Goal: Task Accomplishment & Management: Manage account settings

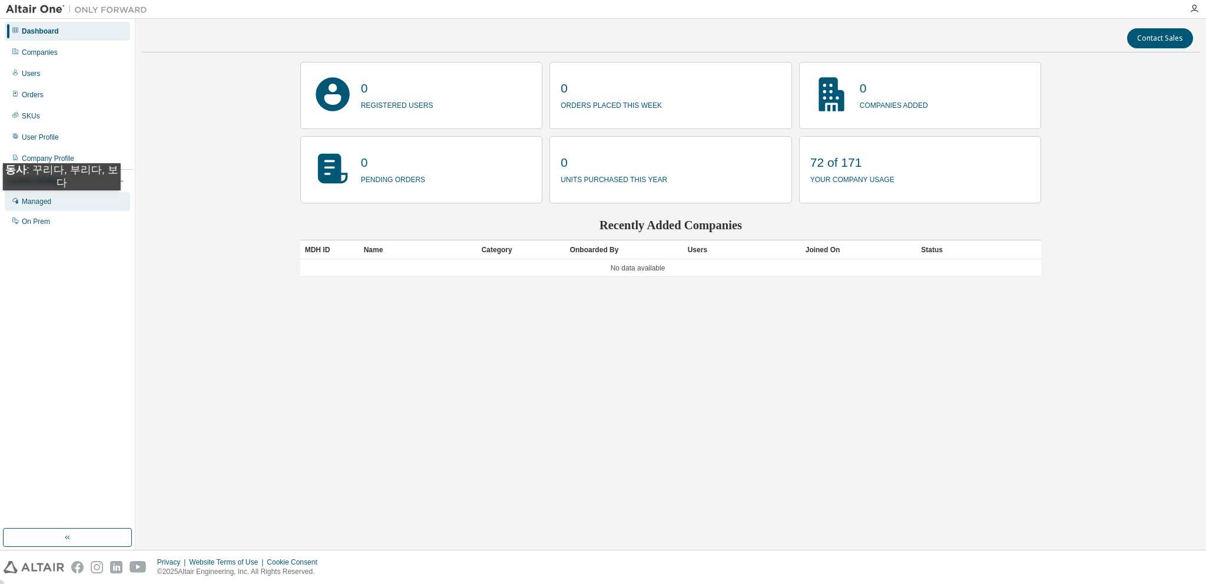
click at [47, 202] on div "Managed" at bounding box center [36, 201] width 29 height 9
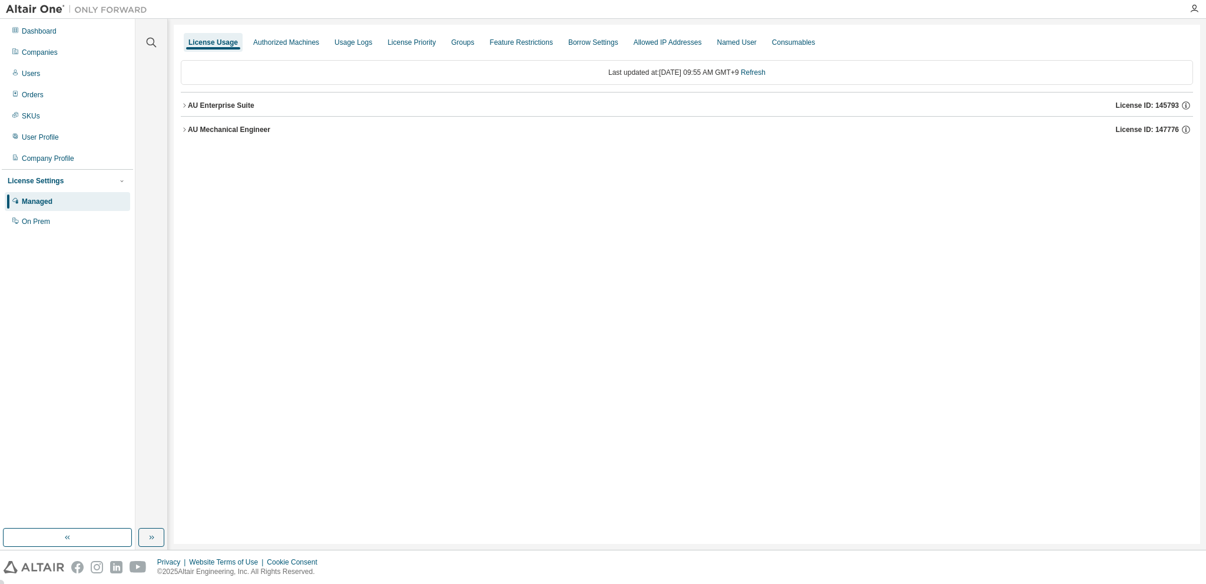
click at [182, 105] on icon "button" at bounding box center [184, 105] width 7 height 7
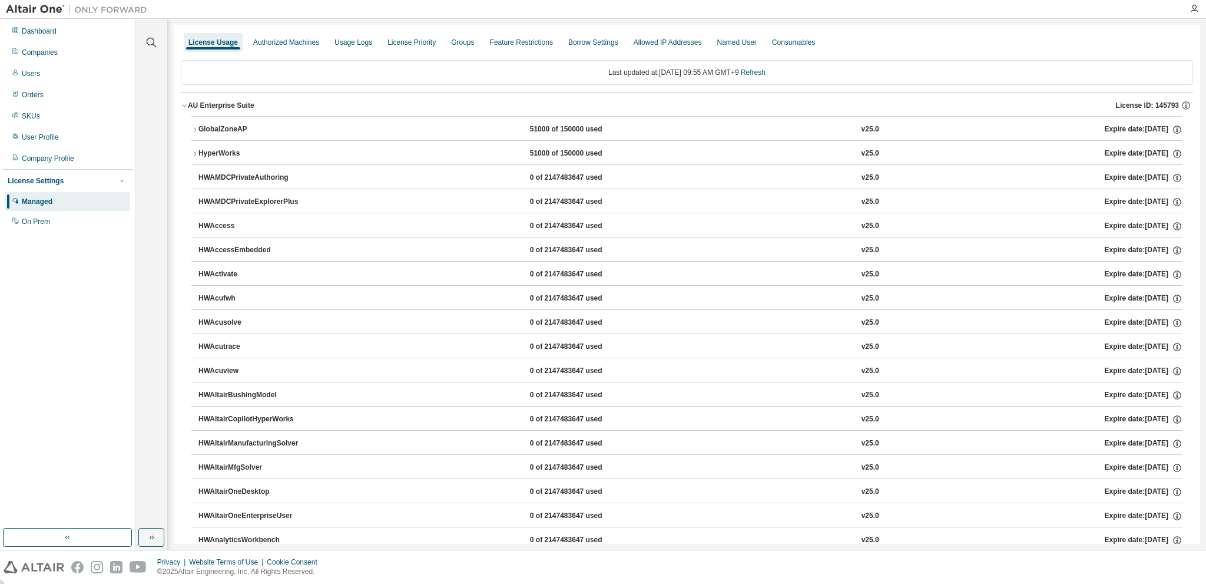
click at [193, 152] on icon "button" at bounding box center [194, 153] width 7 height 7
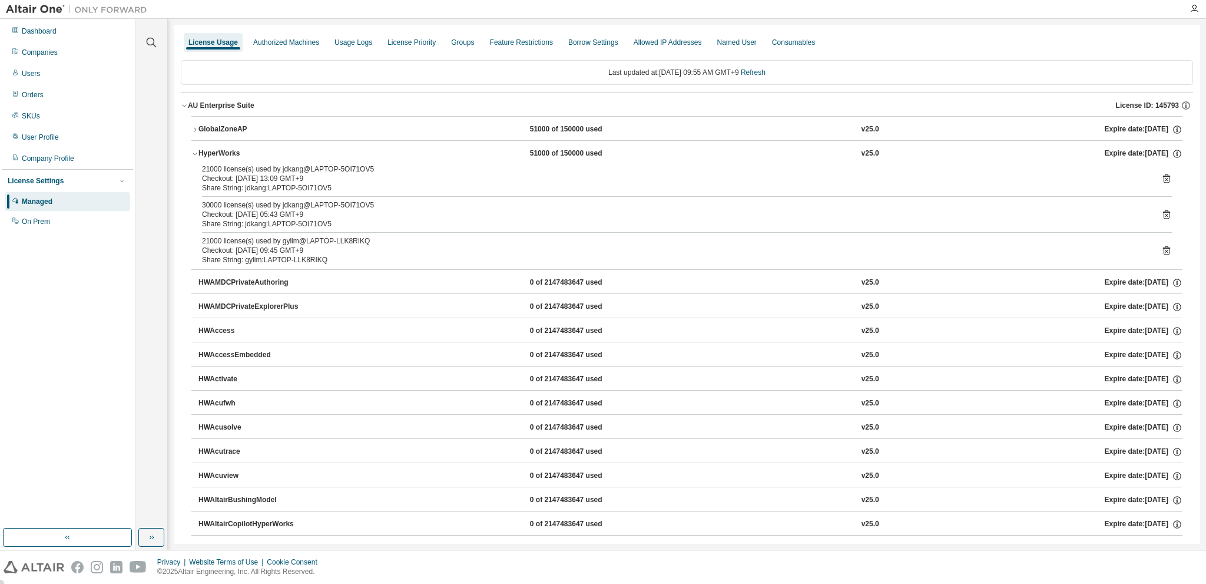
click at [196, 155] on icon "button" at bounding box center [194, 153] width 7 height 7
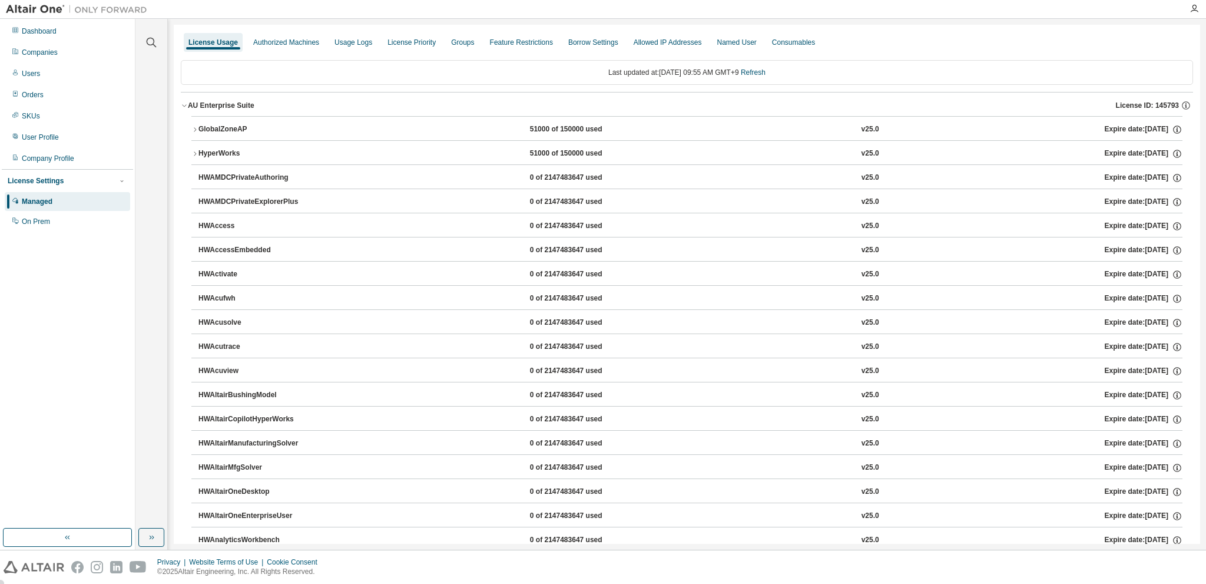
click at [184, 105] on icon "button" at bounding box center [184, 105] width 7 height 7
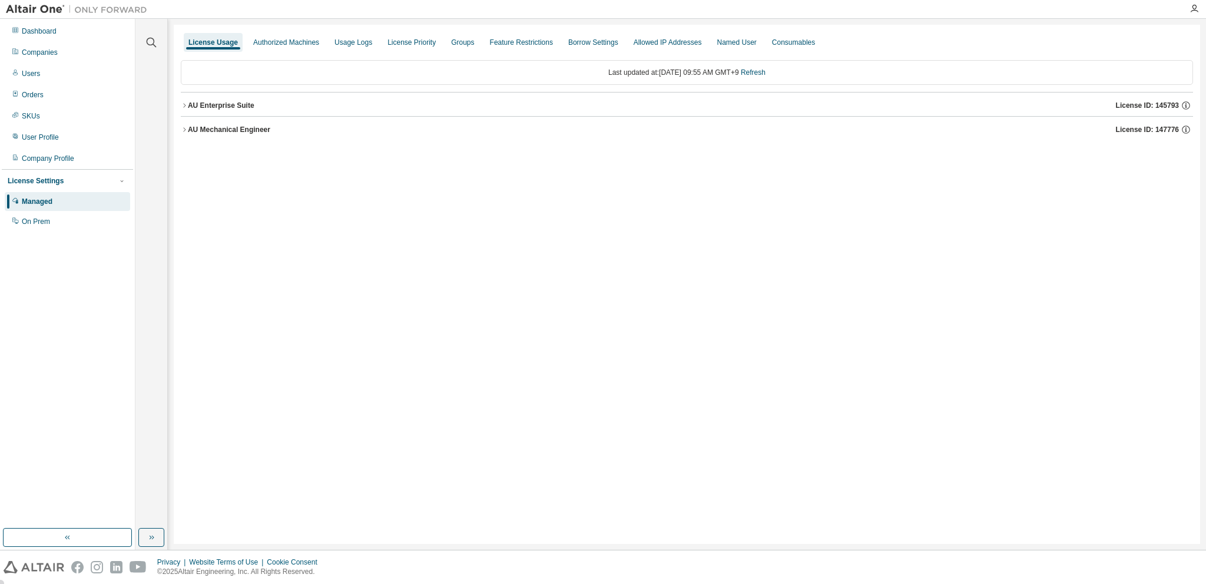
click at [187, 128] on icon "button" at bounding box center [184, 129] width 7 height 7
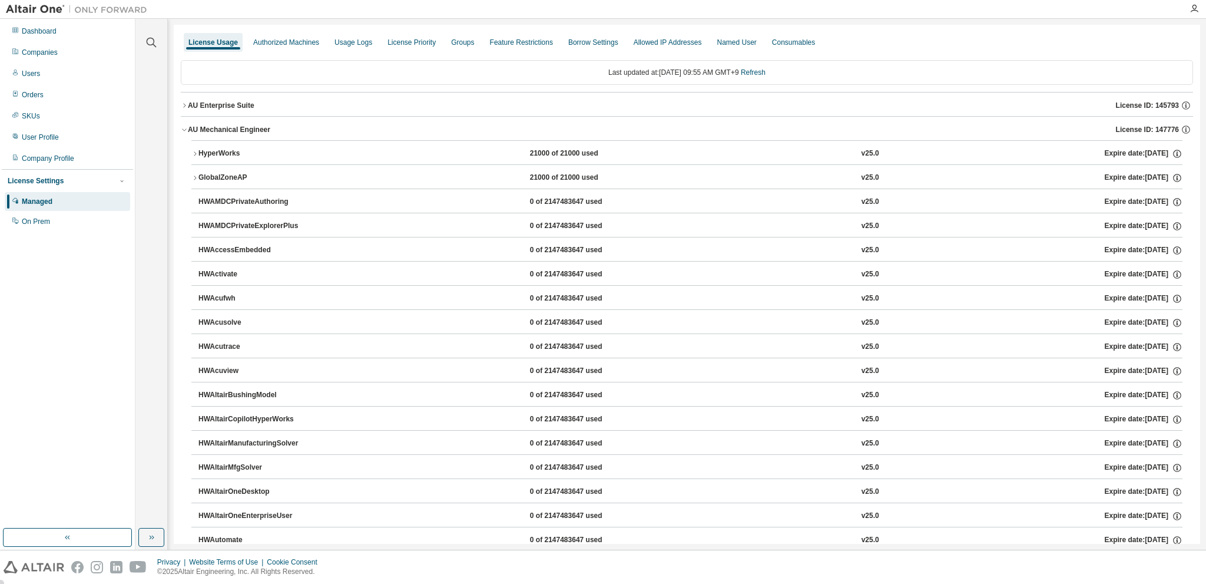
click at [193, 154] on icon "button" at bounding box center [194, 153] width 7 height 7
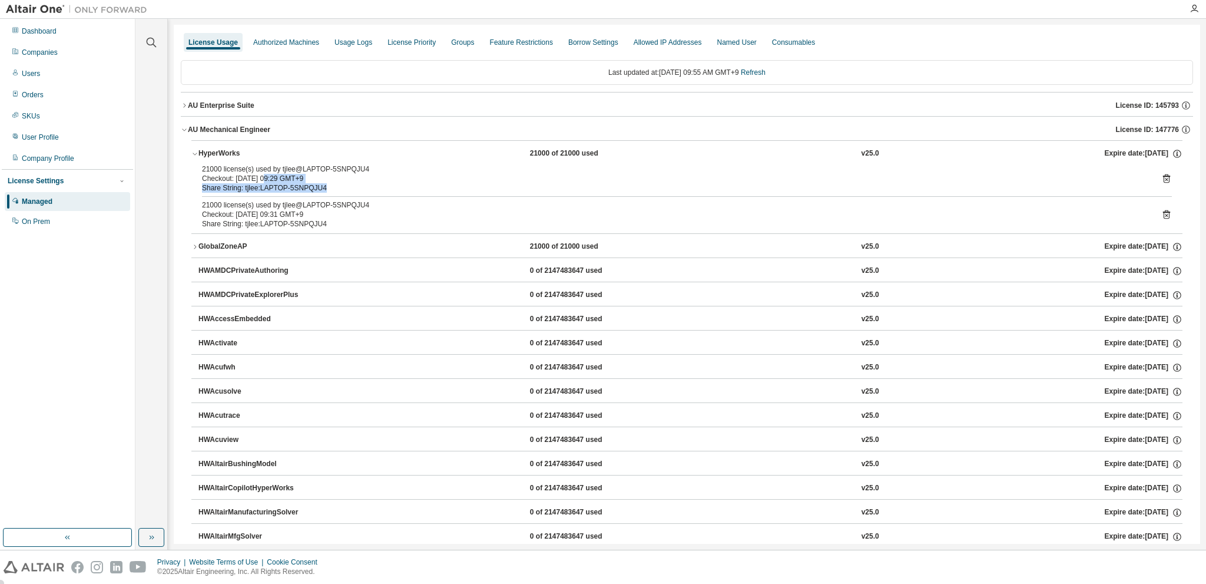
drag, startPoint x: 319, startPoint y: 184, endPoint x: 264, endPoint y: 179, distance: 55.0
click at [264, 179] on div "21000 license(s) used by tjlee@LAPTOP-5SNPQJU4 Checkout: 2025-08-19 09:29 GMT+9…" at bounding box center [673, 178] width 942 height 28
click at [184, 128] on icon "button" at bounding box center [184, 129] width 7 height 7
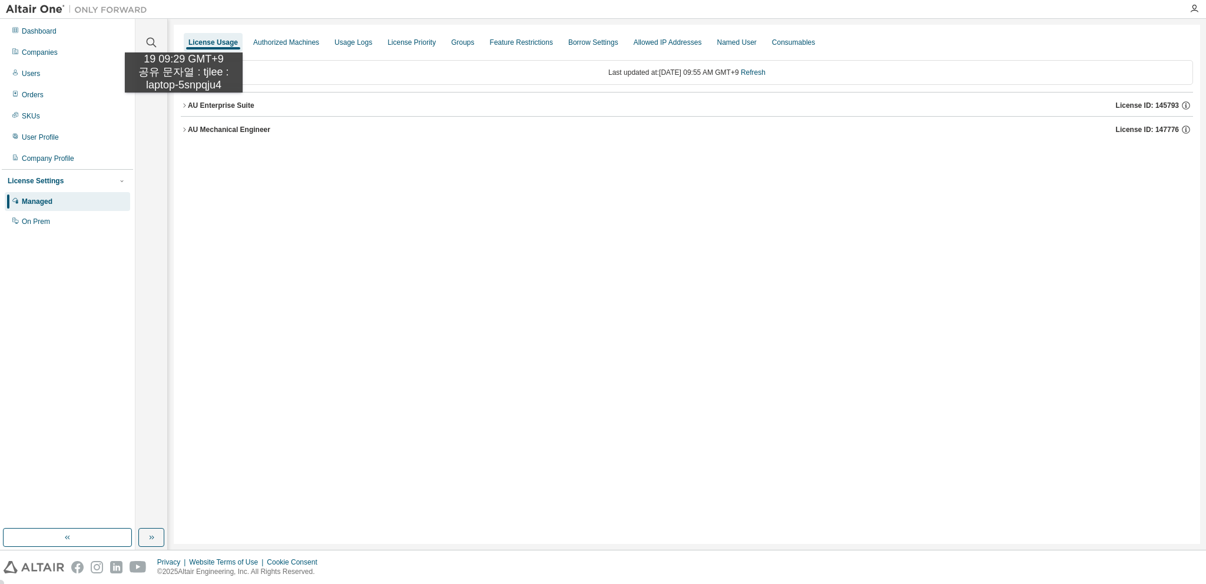
click at [184, 104] on icon "button" at bounding box center [184, 105] width 7 height 7
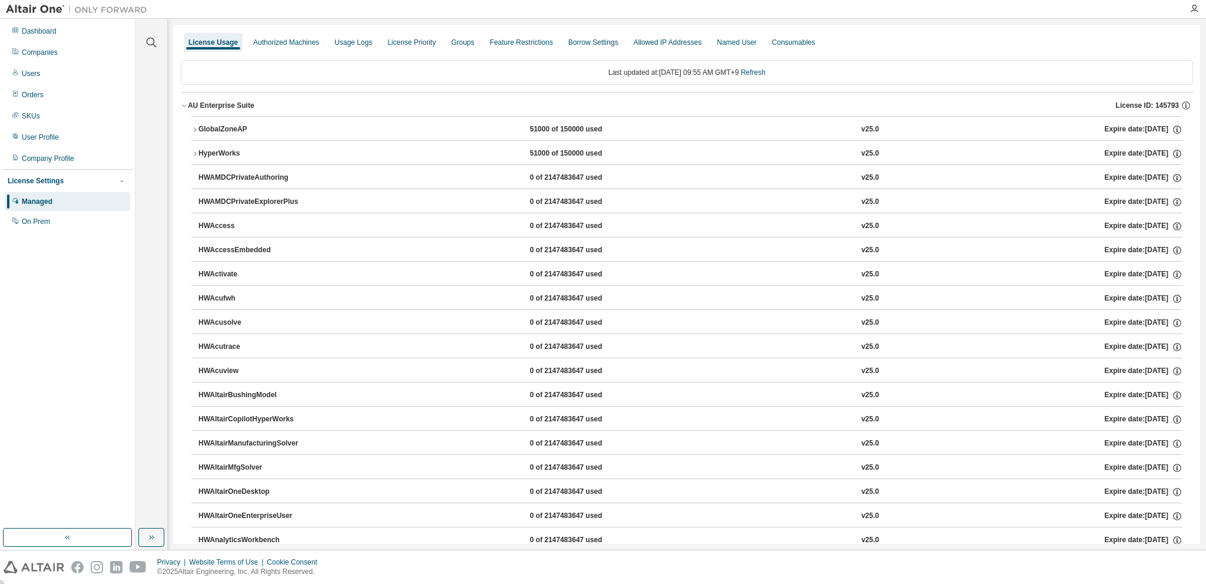
click at [196, 153] on icon "button" at bounding box center [194, 153] width 7 height 7
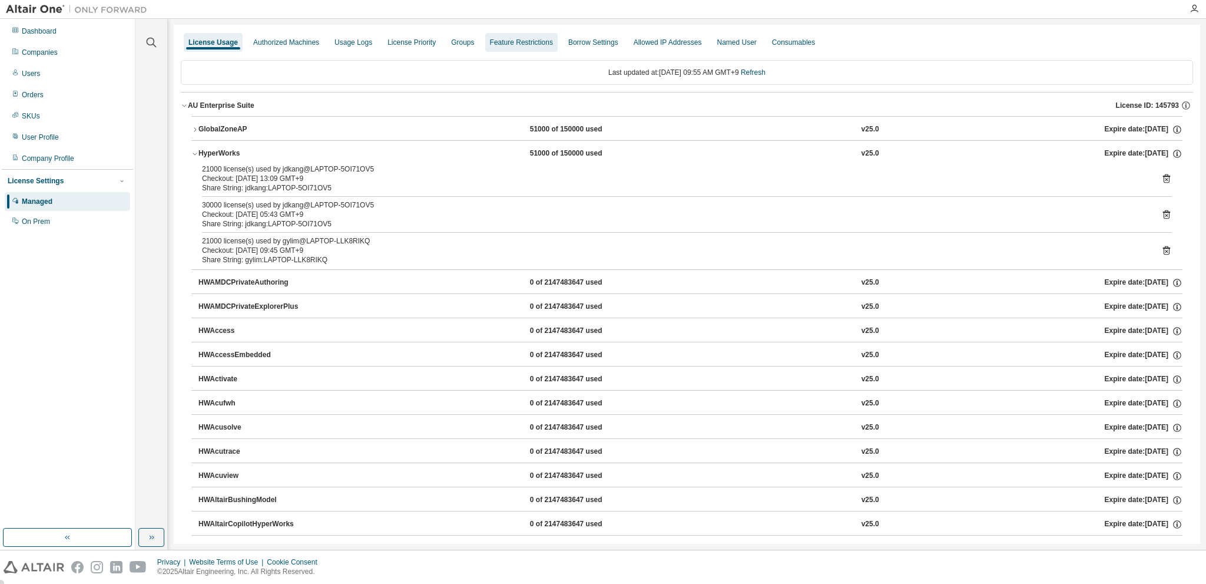
click at [461, 44] on div "Groups" at bounding box center [462, 42] width 23 height 9
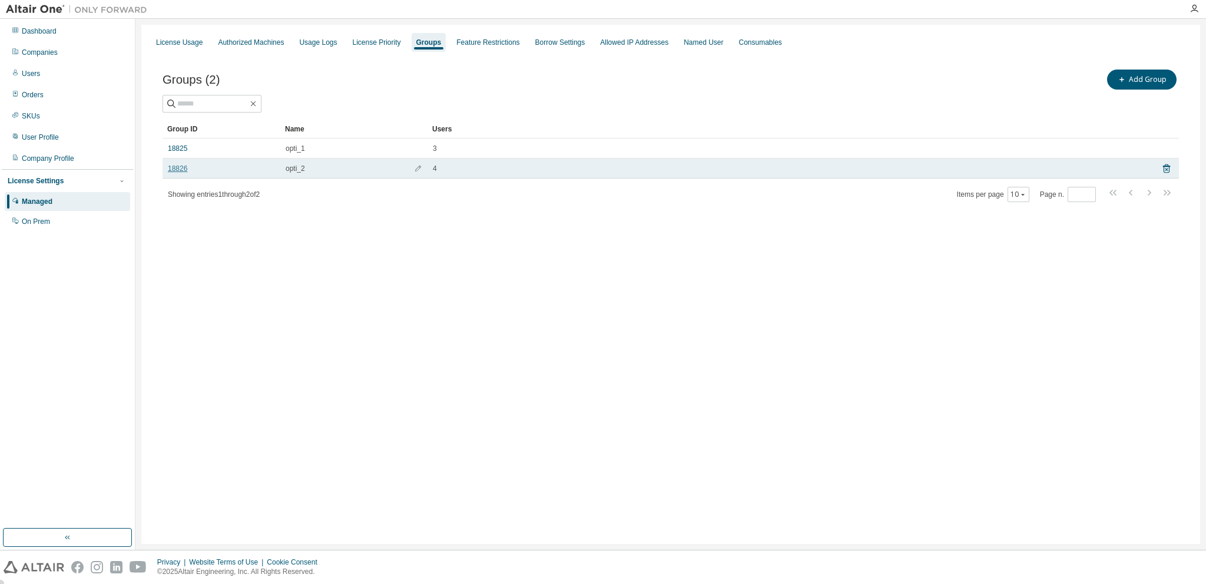
click at [184, 170] on link "18826" at bounding box center [177, 168] width 19 height 9
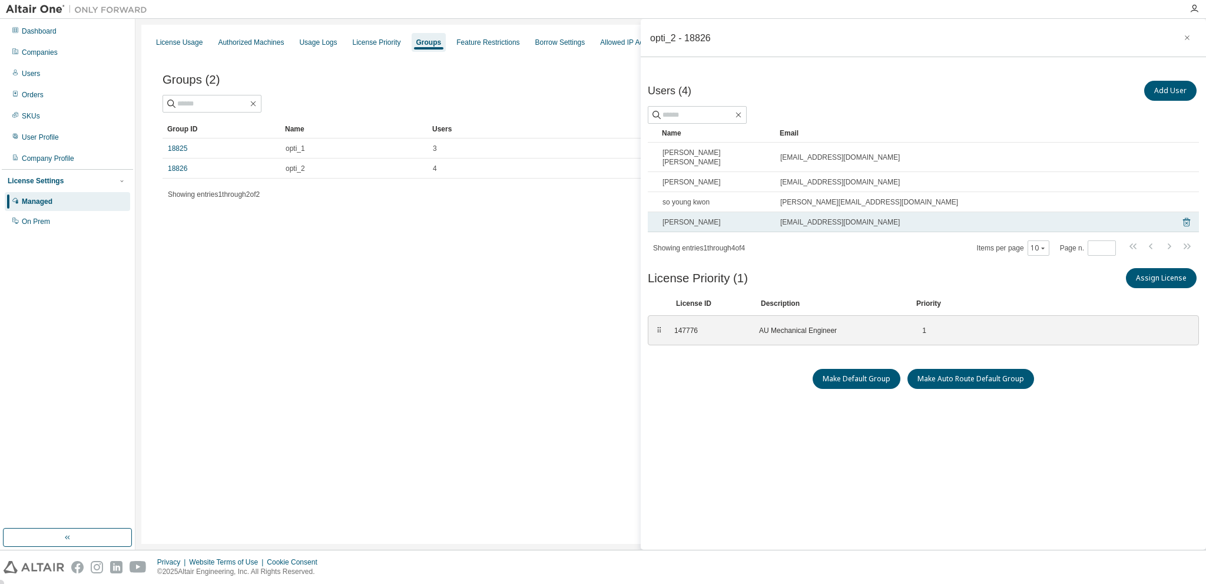
click at [1189, 218] on icon at bounding box center [1186, 222] width 7 height 9
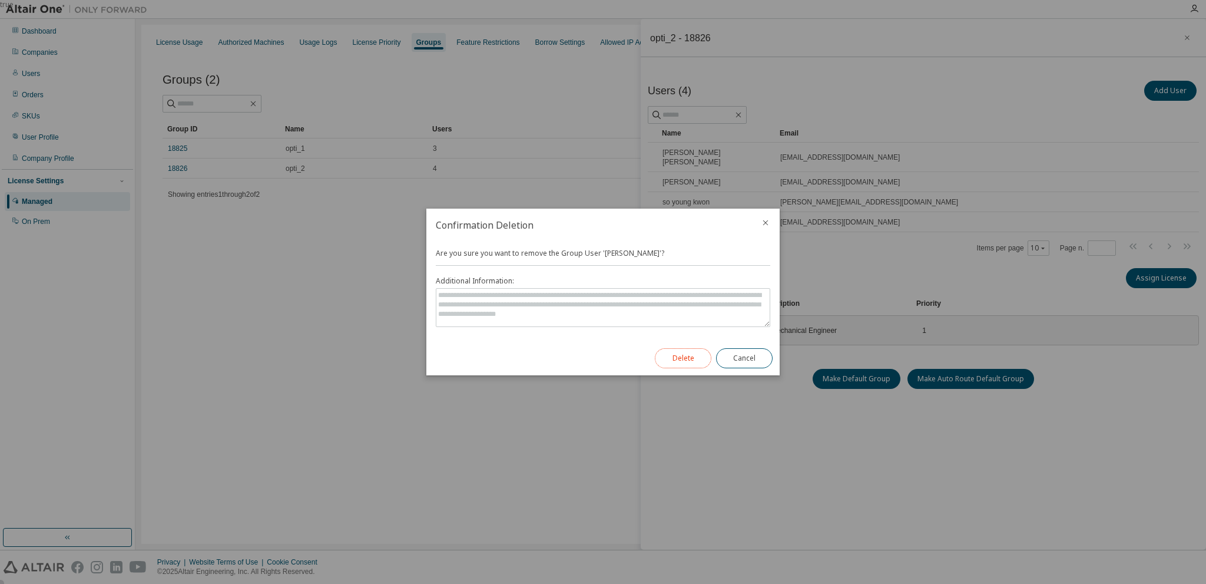
click at [679, 356] on button "Delete" at bounding box center [683, 358] width 57 height 20
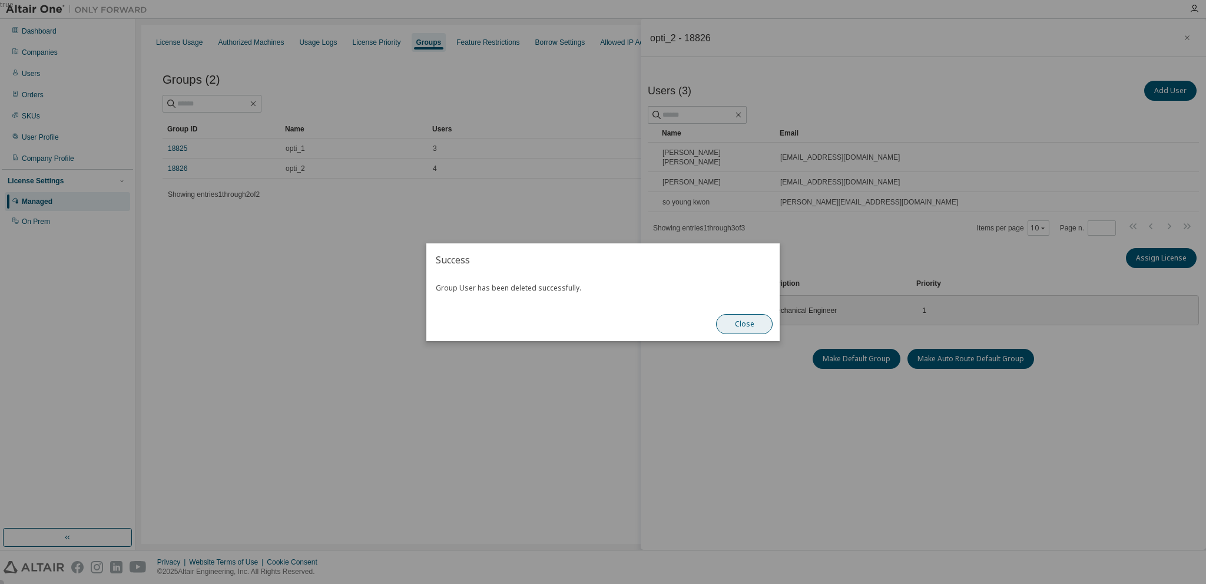
click at [747, 323] on button "Close" at bounding box center [744, 324] width 57 height 20
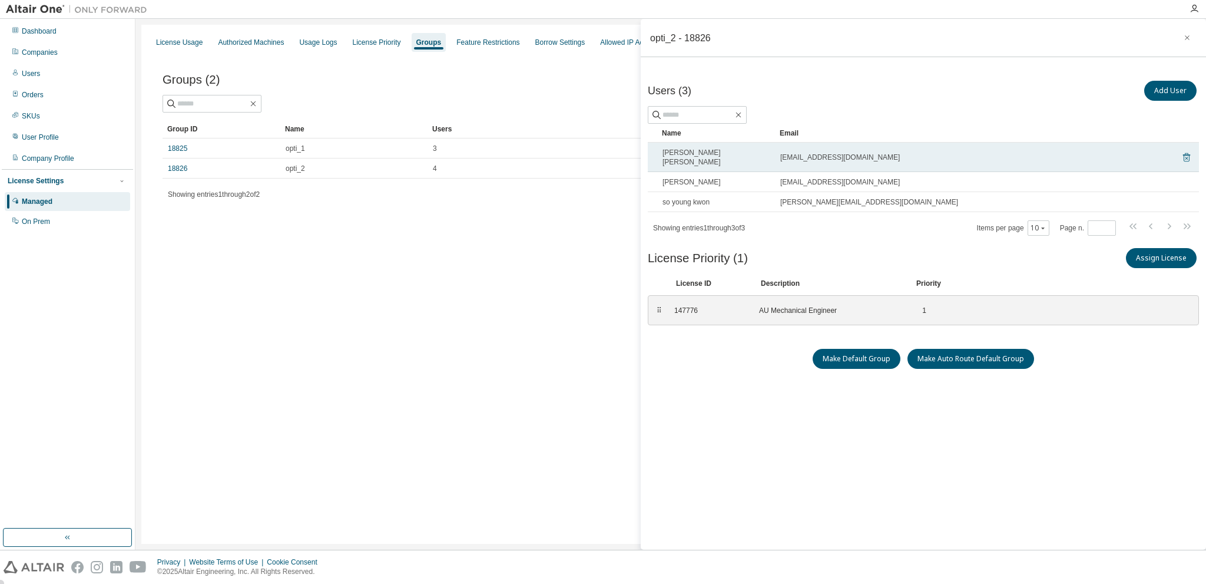
click at [1185, 150] on icon at bounding box center [1186, 157] width 11 height 14
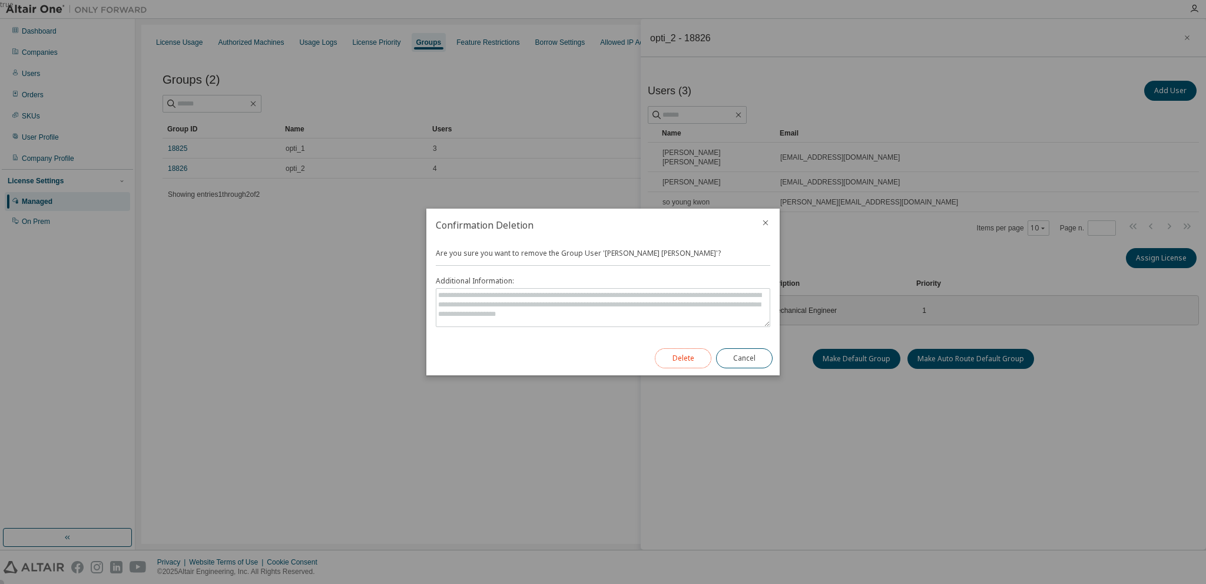
click at [683, 355] on button "Delete" at bounding box center [683, 358] width 57 height 20
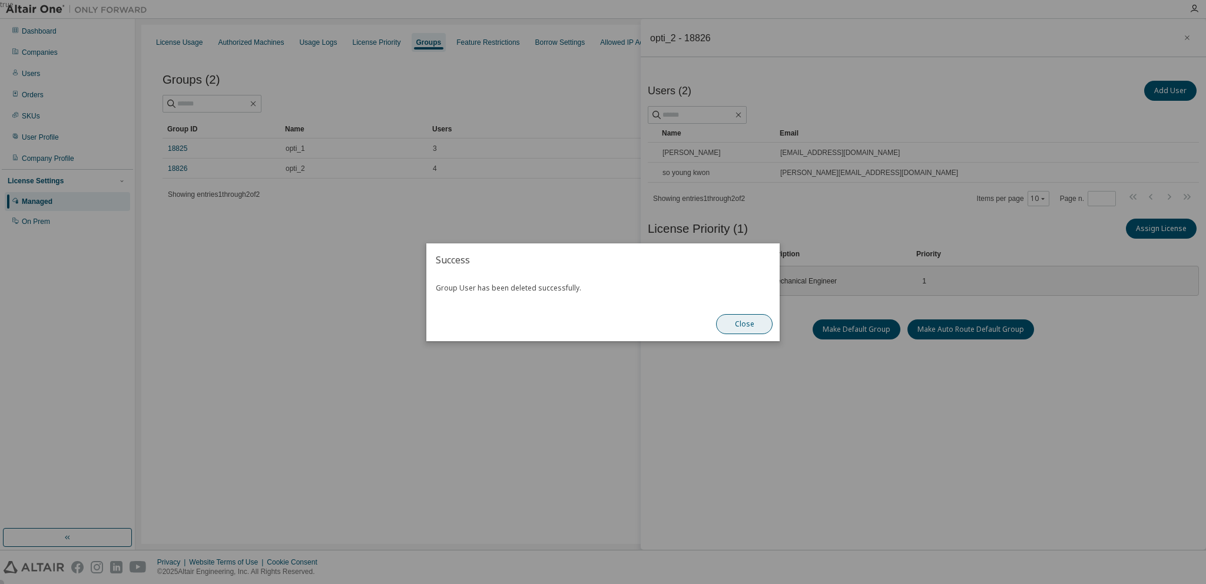
click at [742, 327] on button "Close" at bounding box center [744, 324] width 57 height 20
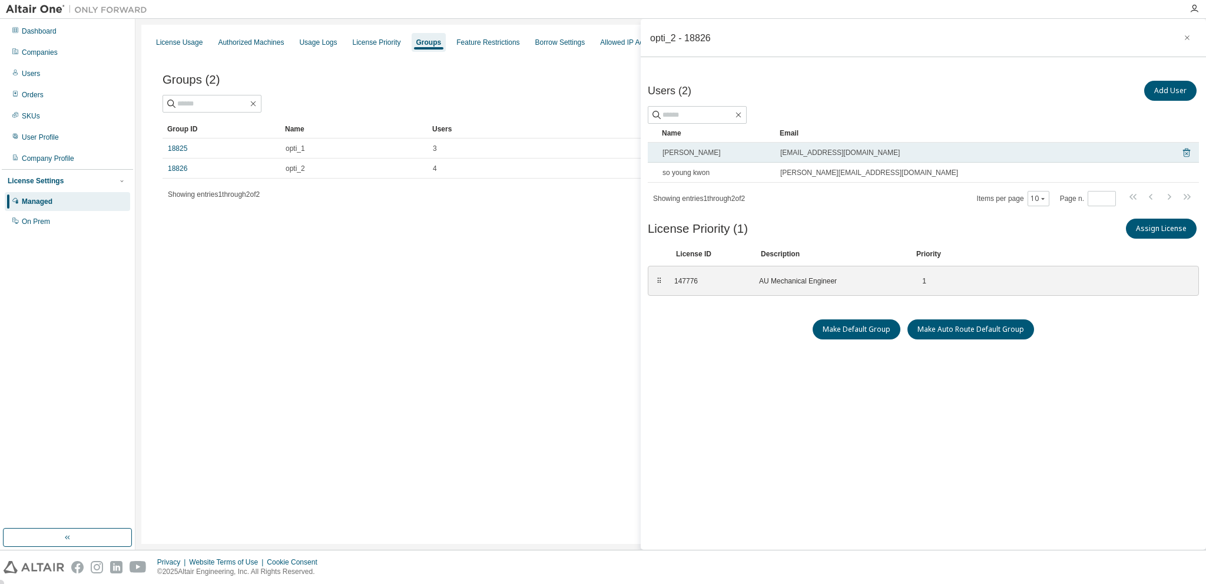
click at [1187, 150] on icon at bounding box center [1186, 152] width 7 height 9
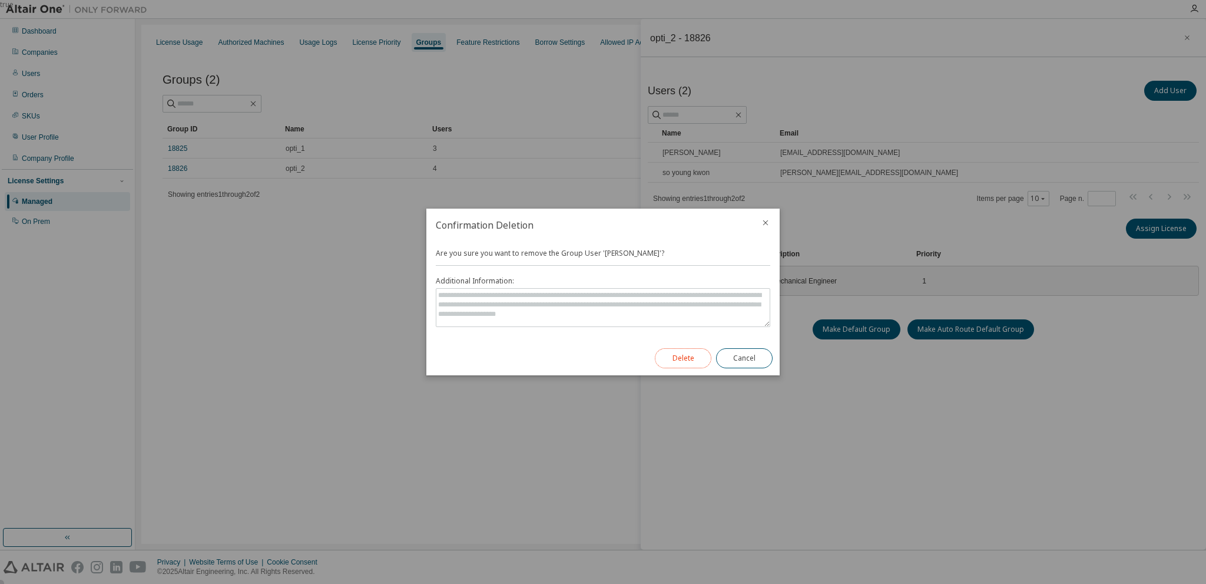
click at [680, 362] on button "Delete" at bounding box center [683, 358] width 57 height 20
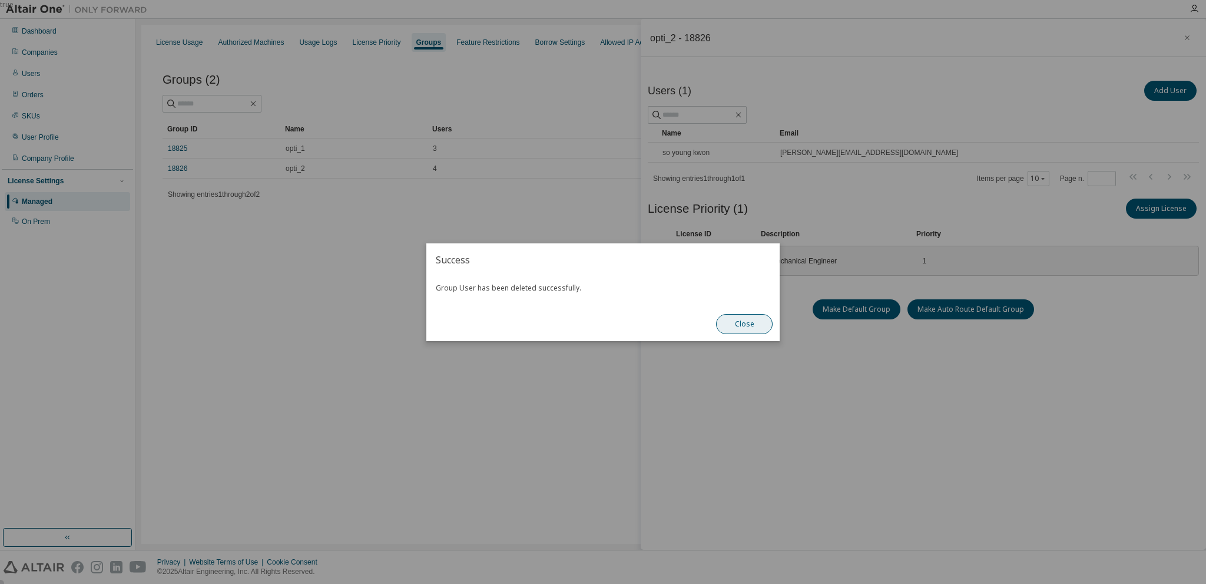
click at [746, 323] on button "Close" at bounding box center [744, 324] width 57 height 20
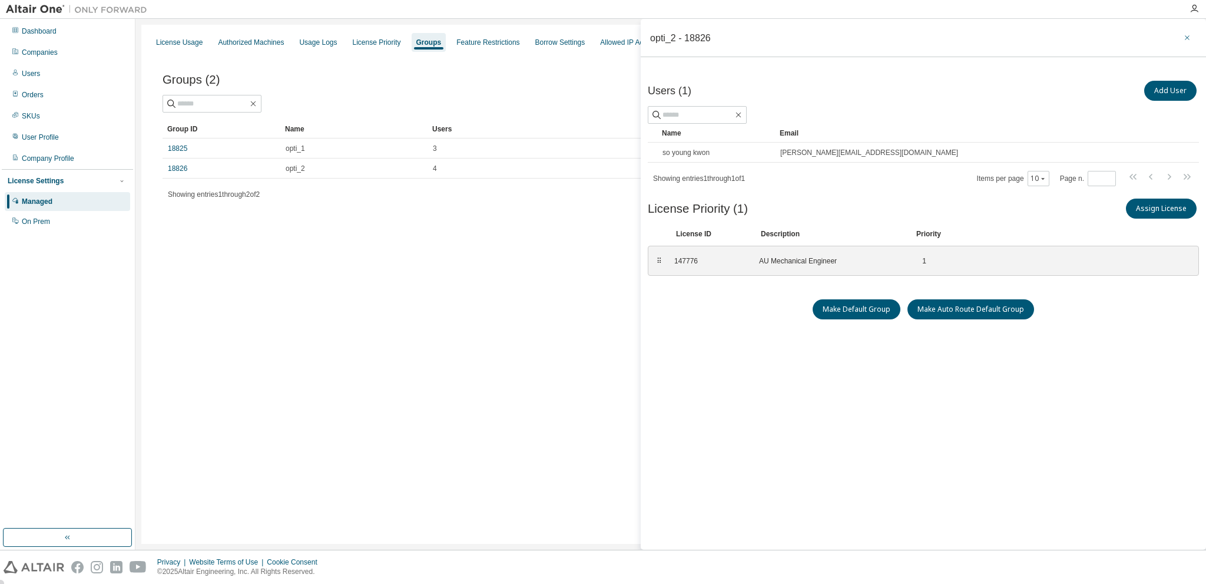
click at [1187, 38] on icon "button" at bounding box center [1187, 37] width 8 height 9
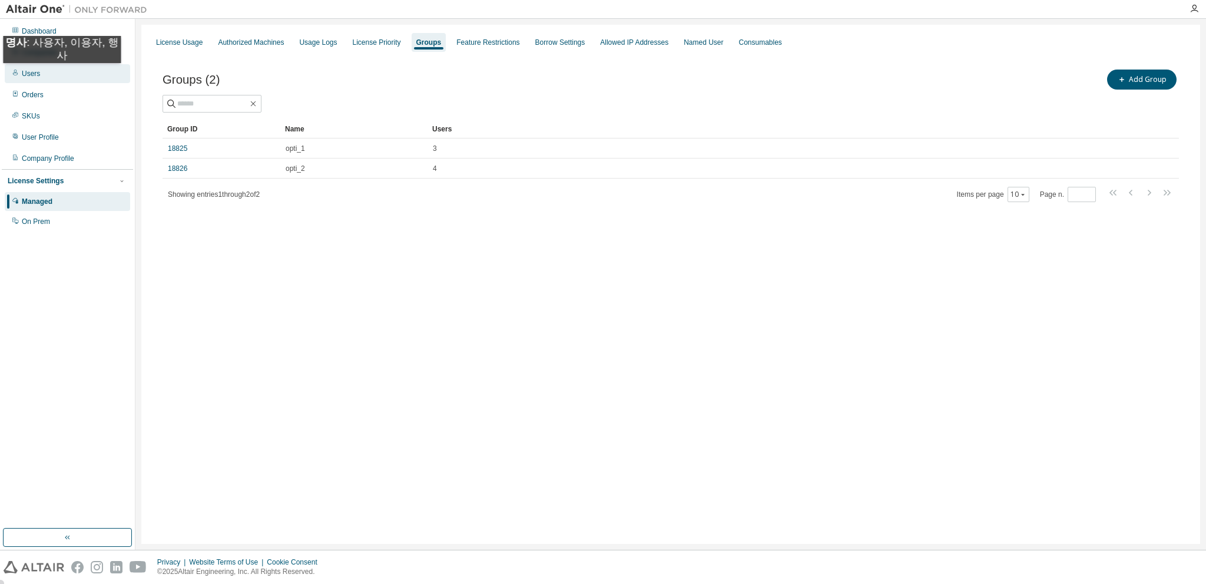
click at [32, 75] on div "Users" at bounding box center [31, 73] width 18 height 9
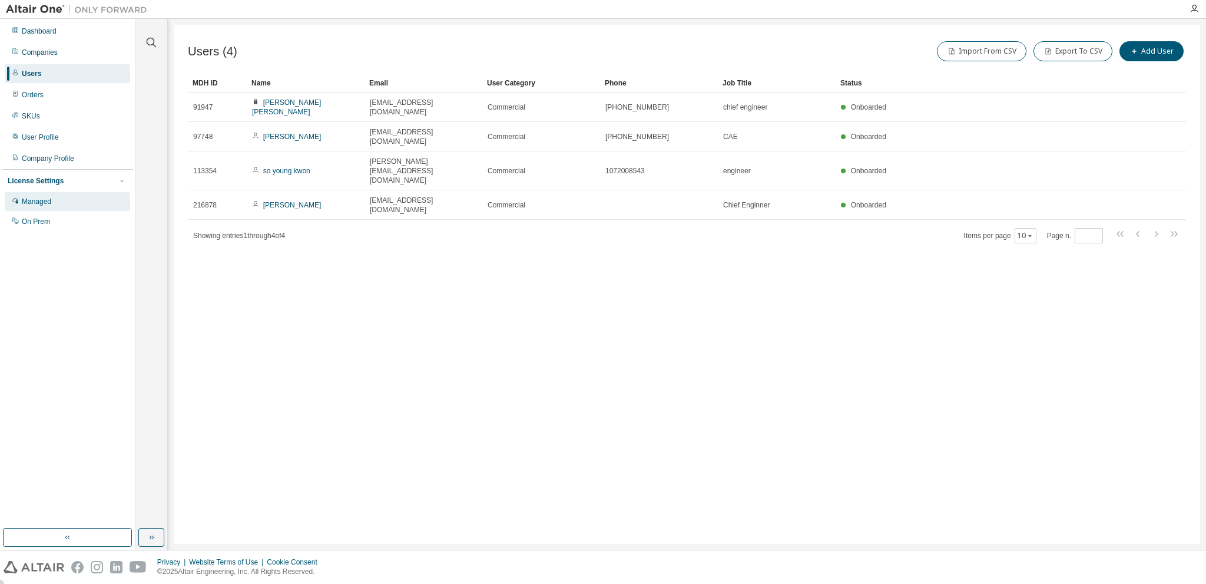
click at [47, 203] on div "Managed" at bounding box center [36, 201] width 29 height 9
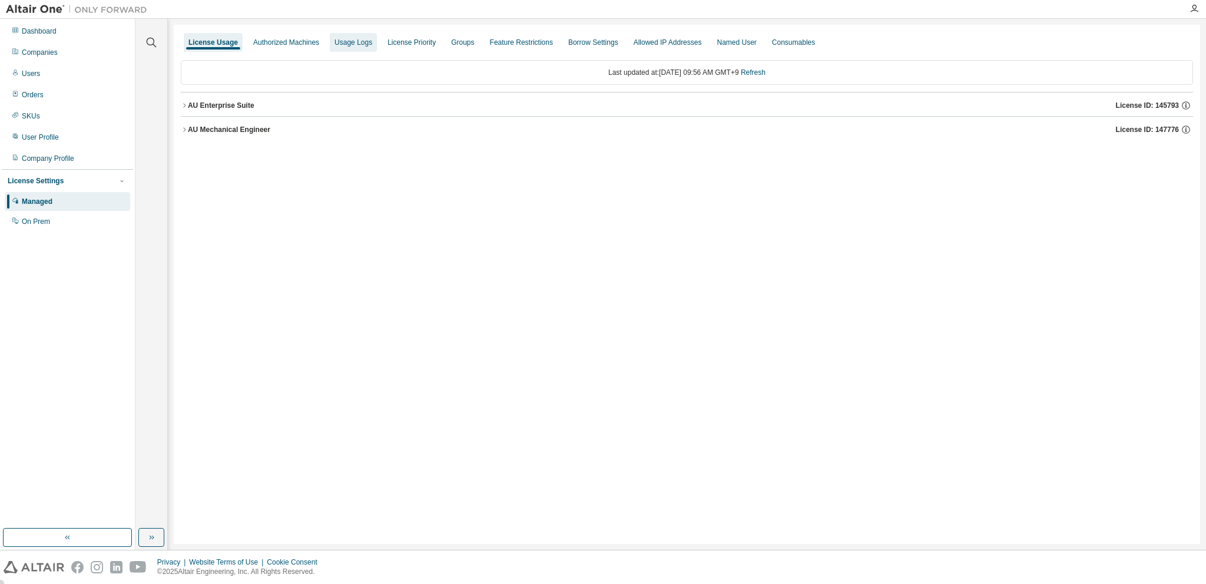
click at [346, 37] on div "Usage Logs" at bounding box center [353, 42] width 47 height 19
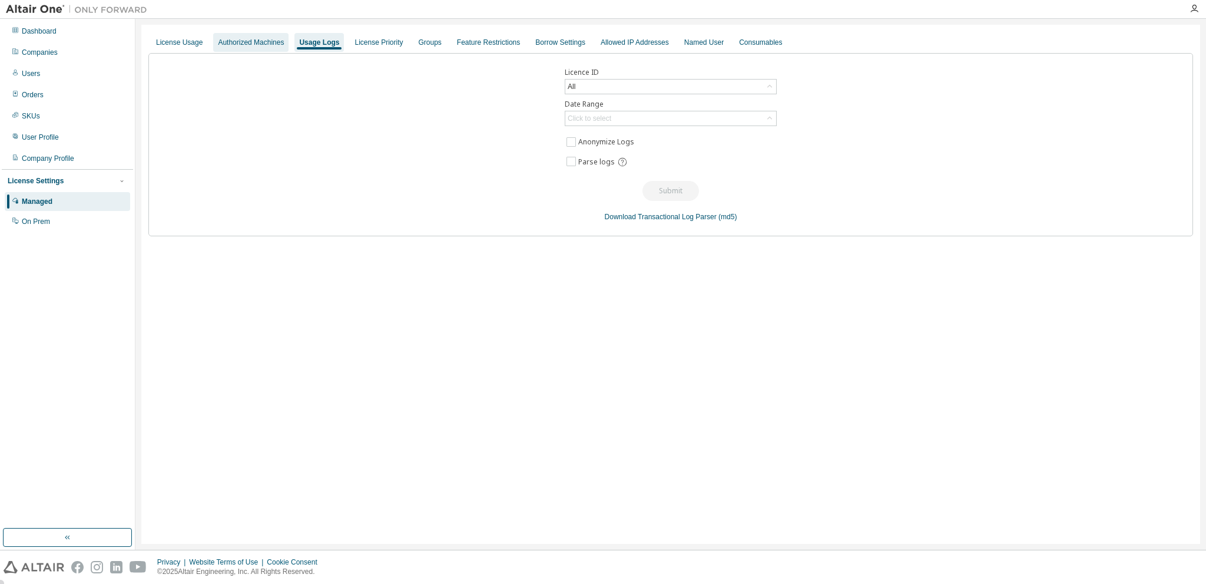
click at [259, 44] on div "Authorized Machines" at bounding box center [251, 42] width 66 height 9
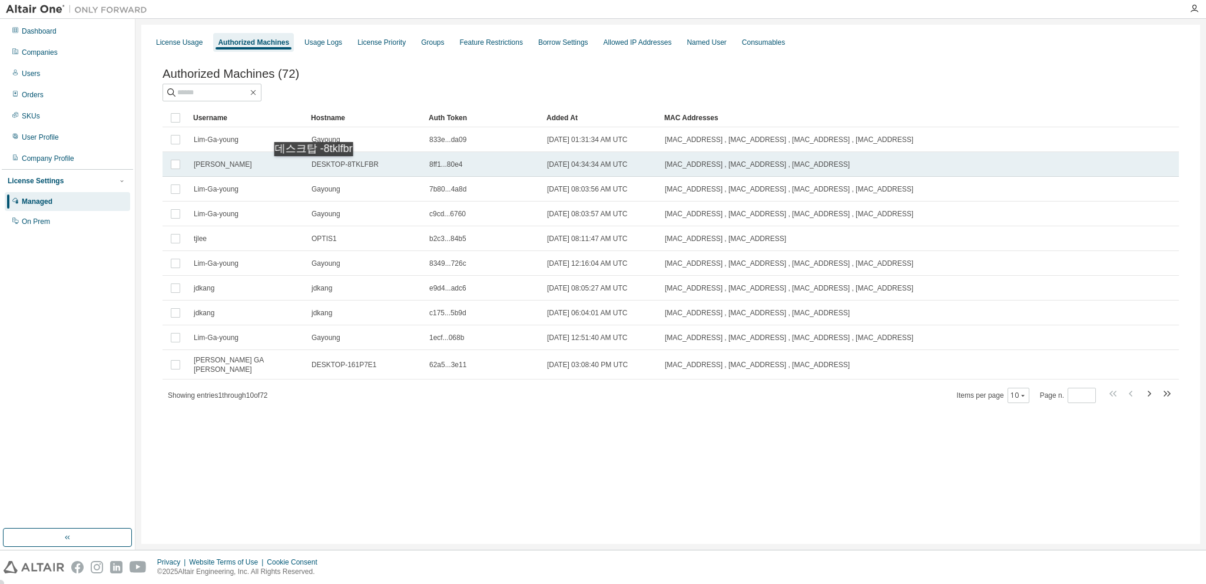
click at [318, 168] on span "DESKTOP-8TKLFBR" at bounding box center [345, 164] width 67 height 9
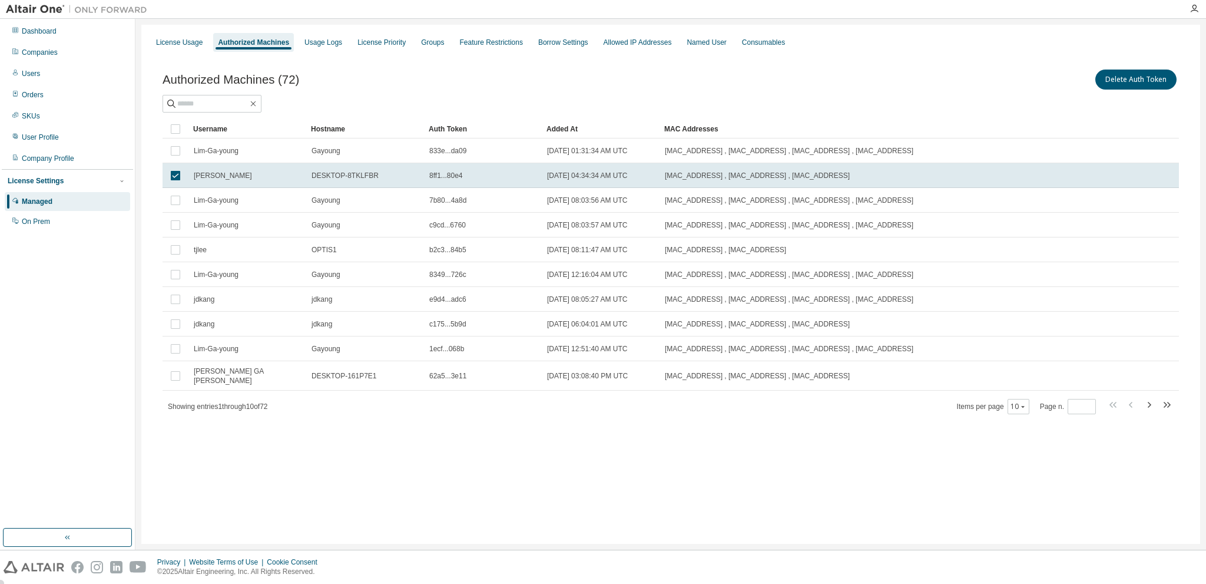
click at [452, 445] on div "License Usage Authorized Machines Usage Logs License Priority Groups Feature Re…" at bounding box center [670, 284] width 1059 height 519
click at [172, 42] on div "License Usage" at bounding box center [179, 42] width 47 height 9
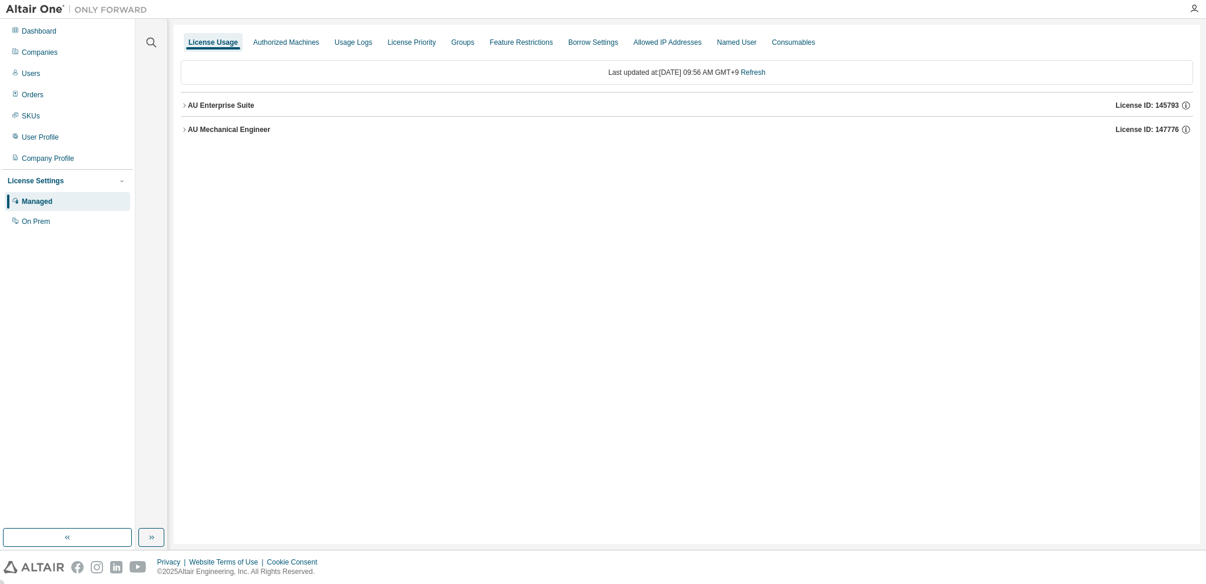
click at [185, 103] on icon "button" at bounding box center [184, 105] width 7 height 7
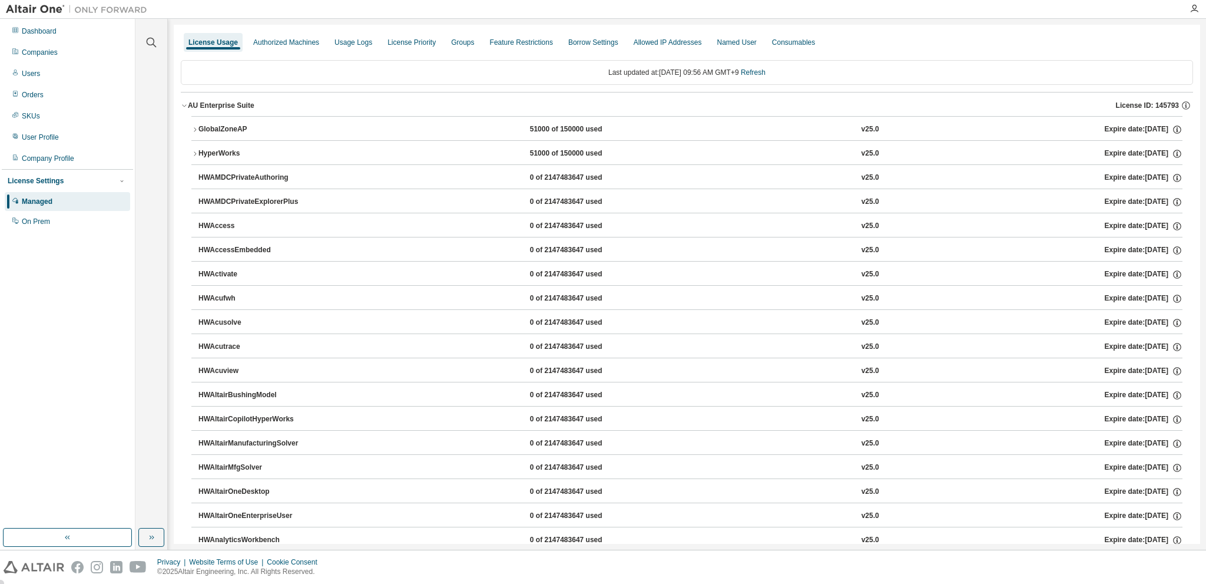
click at [185, 105] on icon "button" at bounding box center [184, 106] width 4 height 2
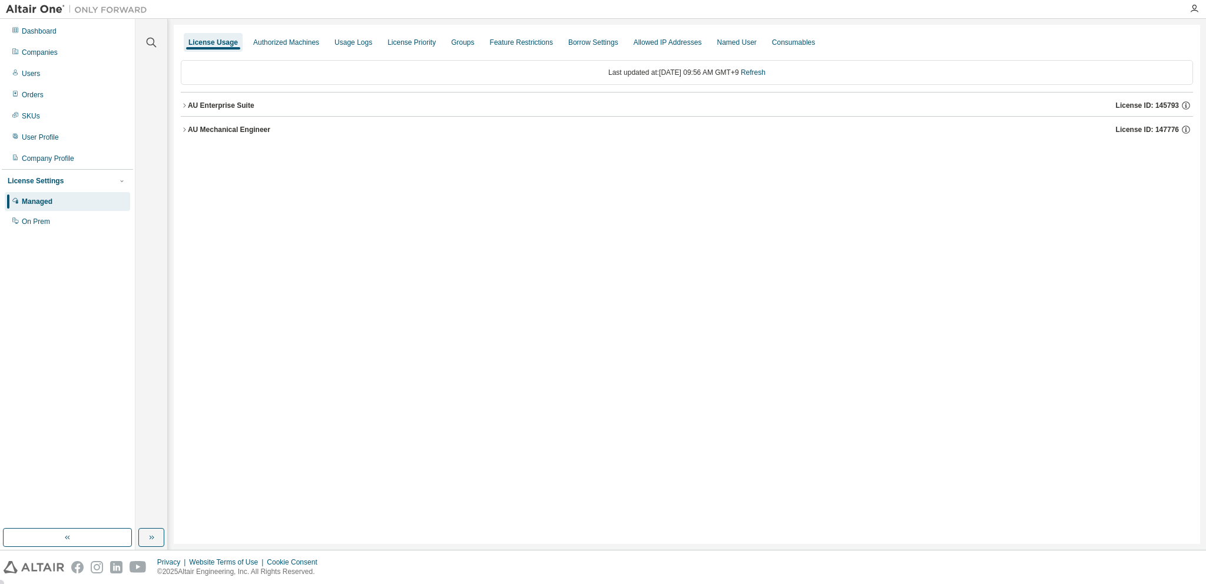
click at [187, 131] on icon "button" at bounding box center [184, 129] width 7 height 7
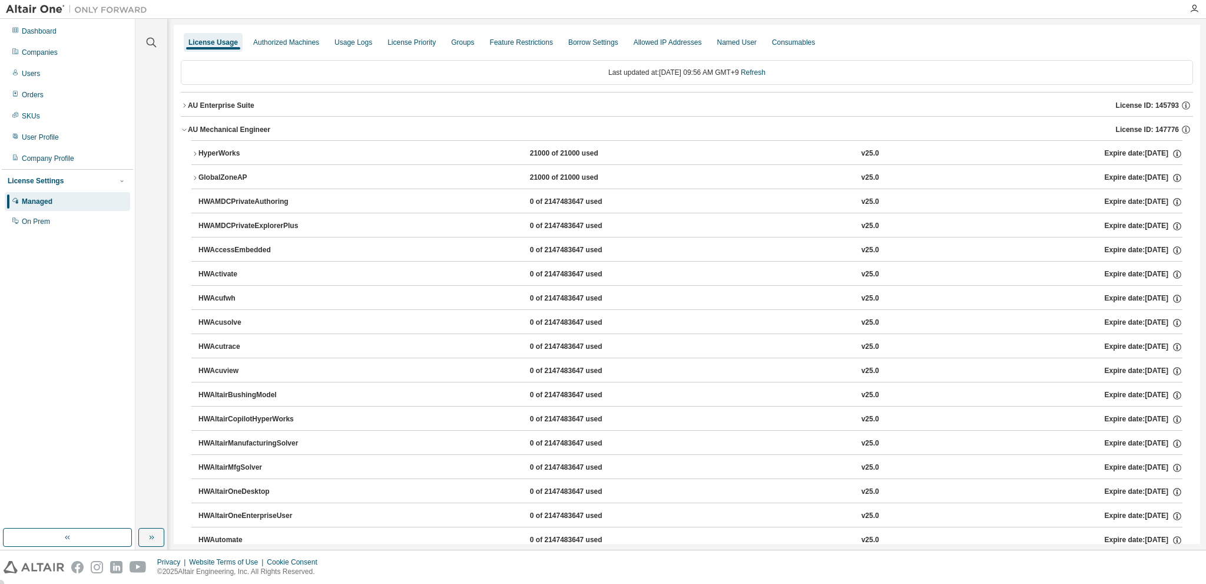
click at [195, 155] on icon "button" at bounding box center [194, 153] width 7 height 7
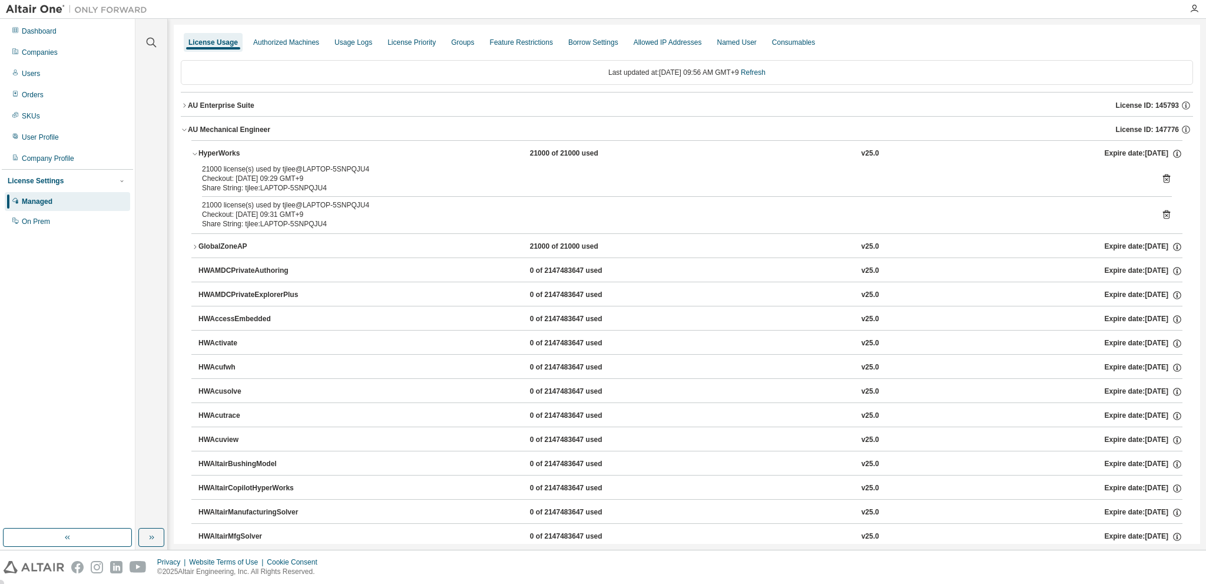
click at [195, 154] on icon "button" at bounding box center [195, 154] width 4 height 2
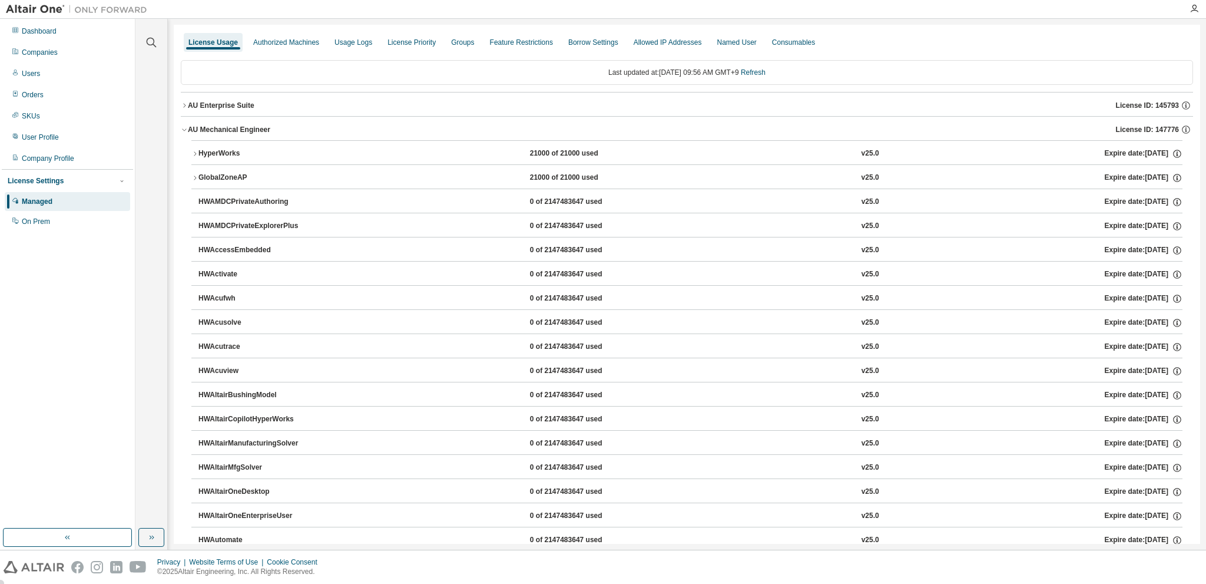
click at [193, 175] on icon "button" at bounding box center [194, 177] width 7 height 7
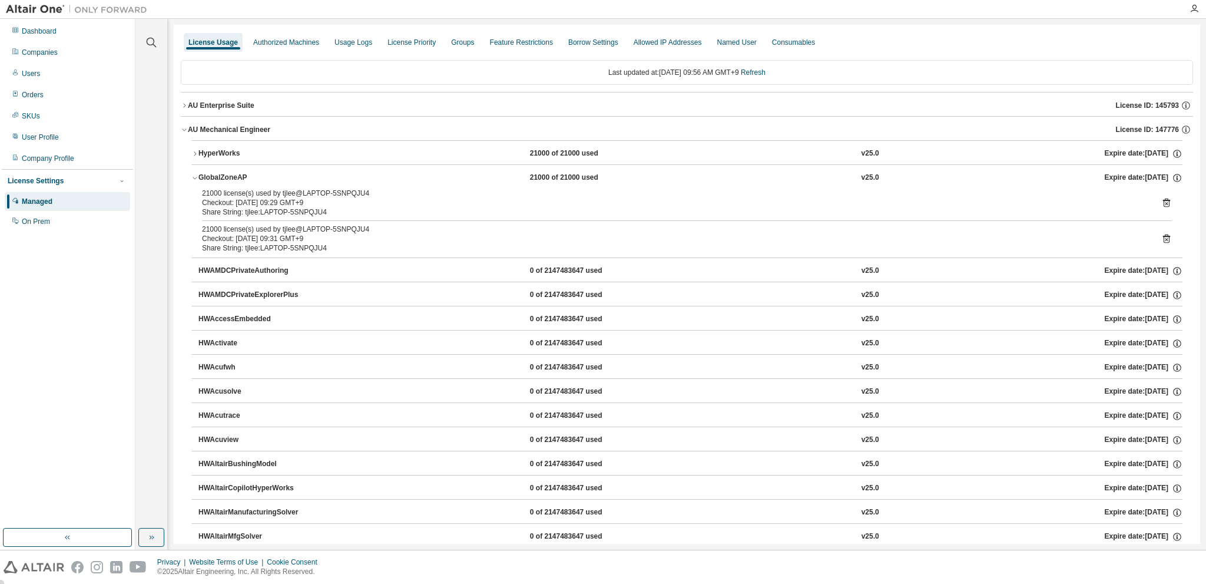
click at [193, 175] on icon "button" at bounding box center [194, 177] width 7 height 7
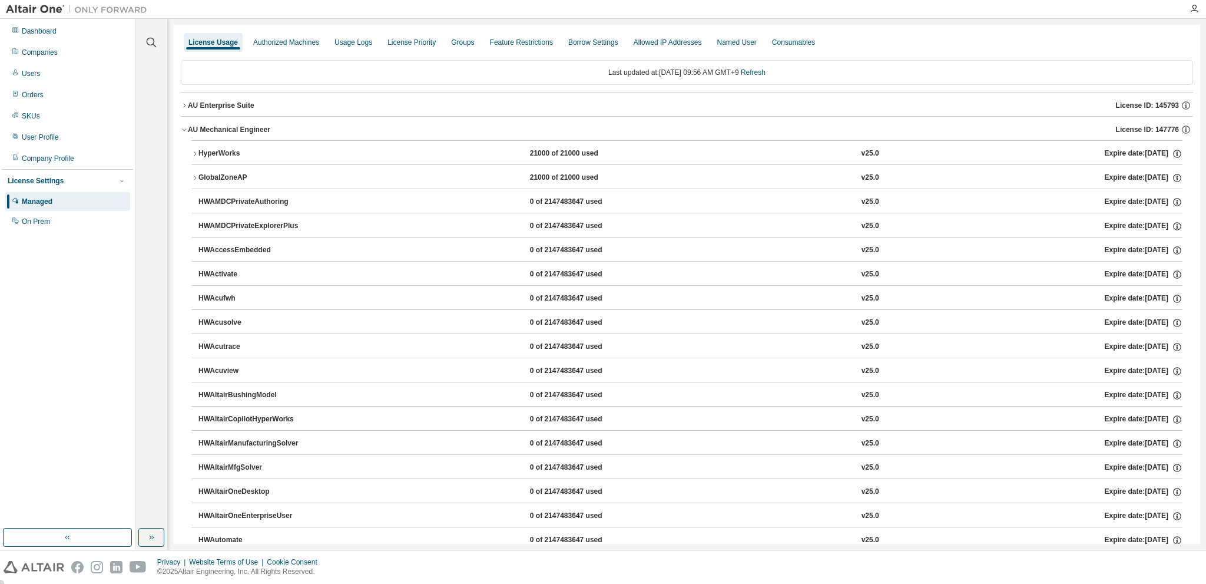
click at [185, 129] on icon "button" at bounding box center [184, 130] width 4 height 2
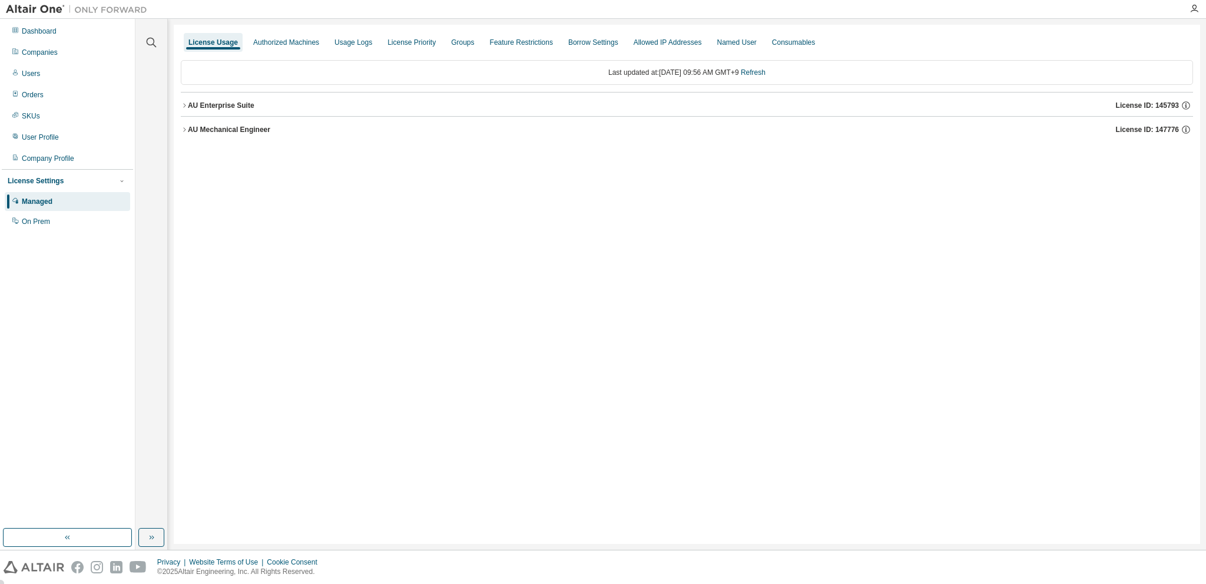
click at [185, 103] on icon "button" at bounding box center [184, 105] width 7 height 7
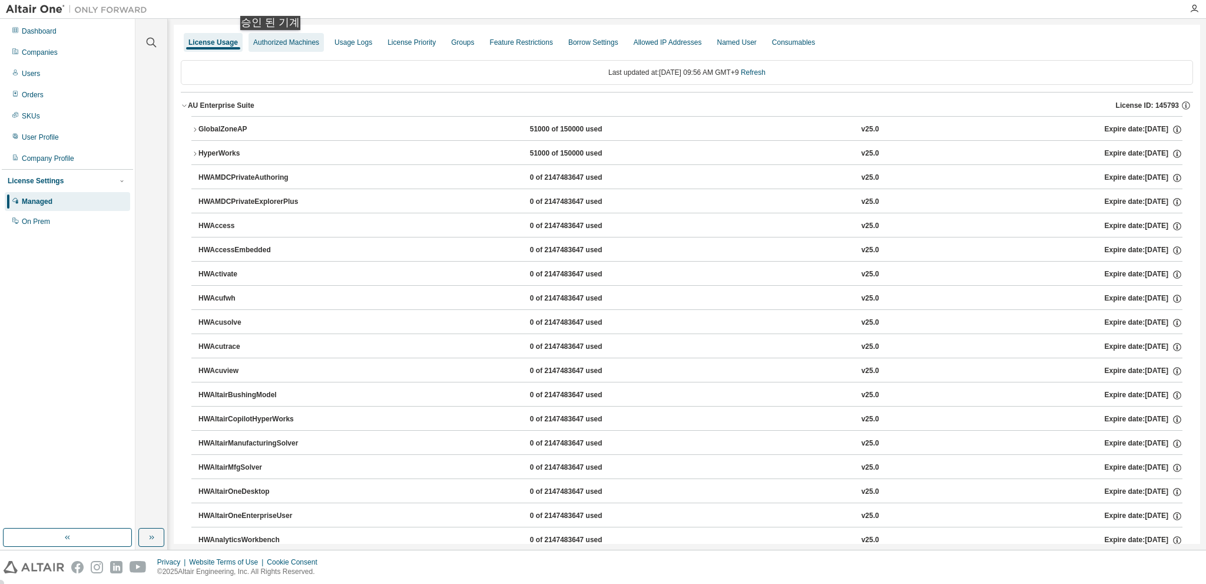
click at [273, 42] on div "Authorized Machines" at bounding box center [286, 42] width 66 height 9
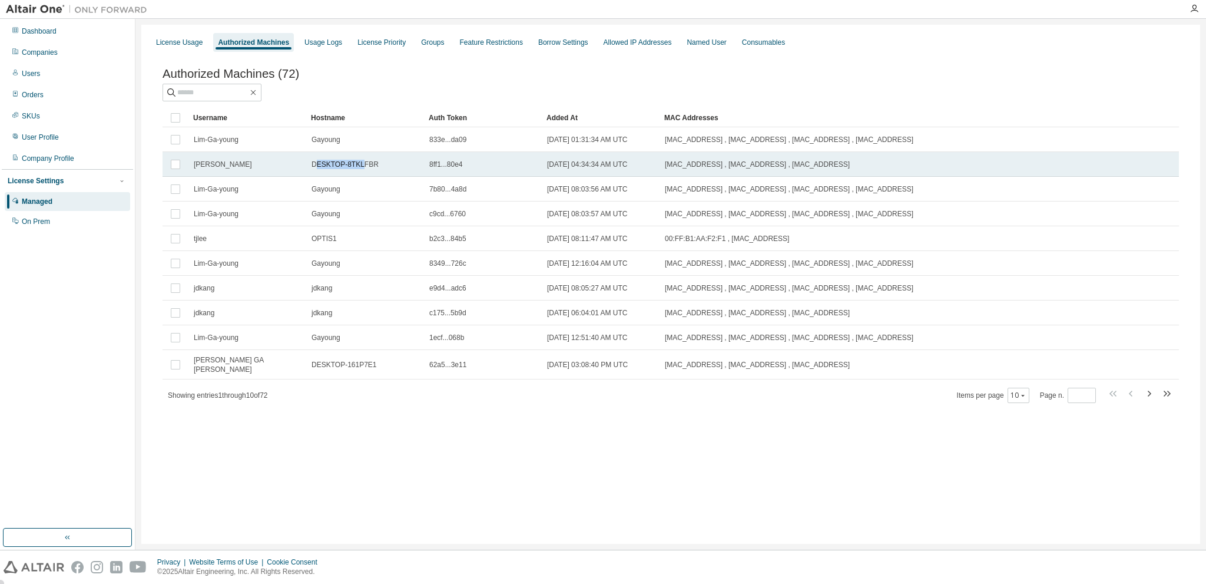
drag, startPoint x: 316, startPoint y: 170, endPoint x: 359, endPoint y: 171, distance: 42.4
click at [359, 171] on td "DESKTOP-8TKLFBR" at bounding box center [365, 164] width 118 height 25
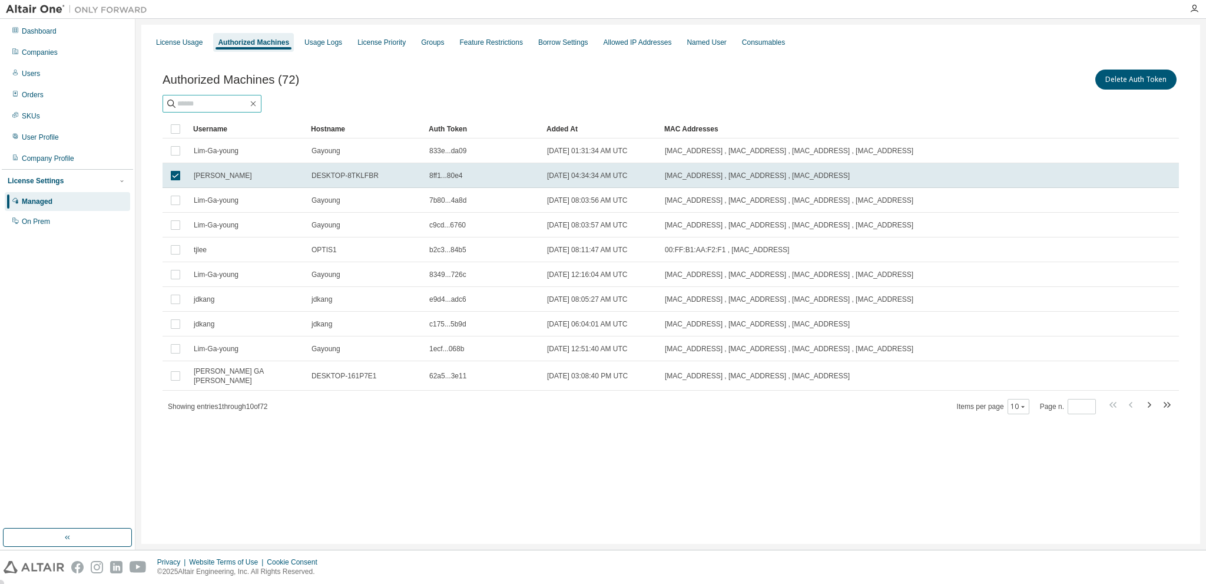
click at [219, 104] on input "text" at bounding box center [212, 104] width 71 height 12
type input "**"
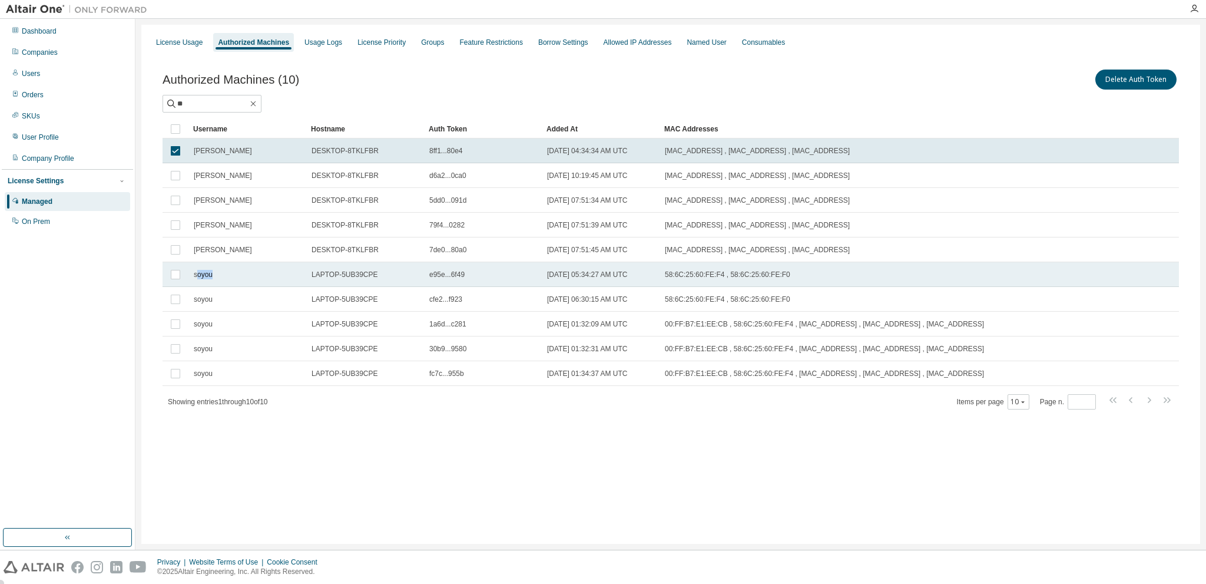
drag, startPoint x: 196, startPoint y: 277, endPoint x: 211, endPoint y: 276, distance: 15.9
click at [211, 276] on span "soyou" at bounding box center [203, 274] width 19 height 9
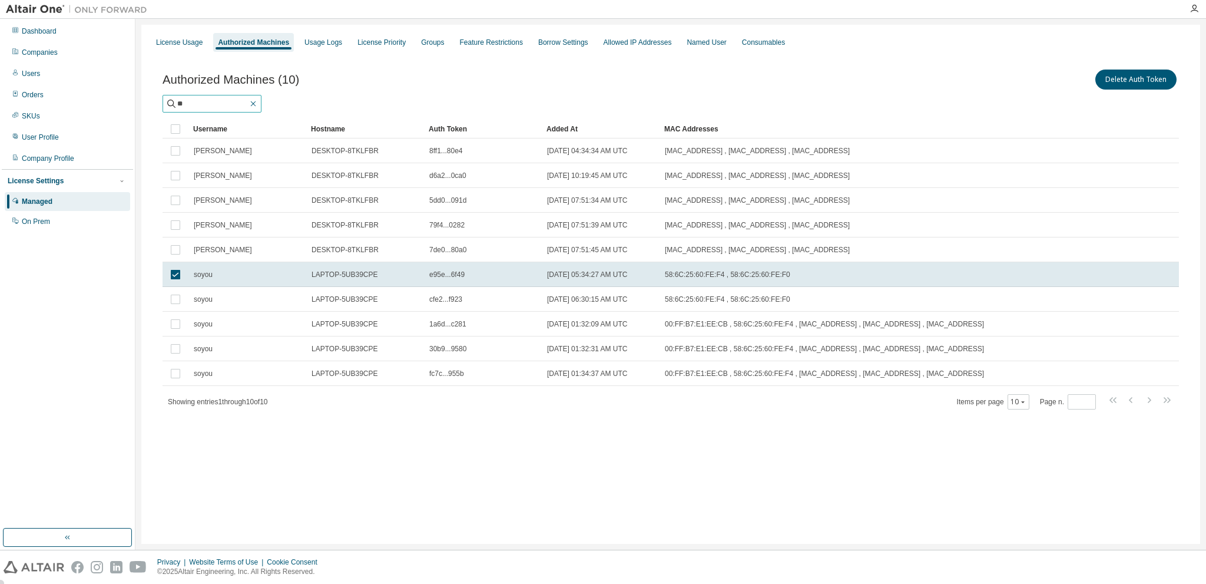
click at [258, 99] on icon "button" at bounding box center [252, 103] width 9 height 9
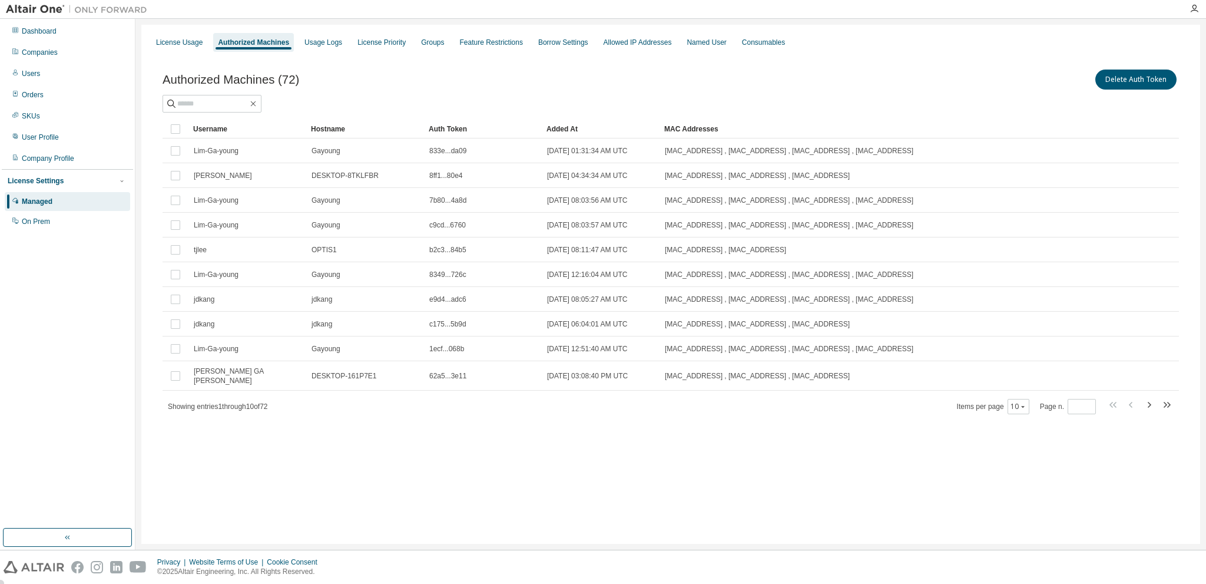
click at [566, 129] on div "Added At" at bounding box center [600, 129] width 108 height 19
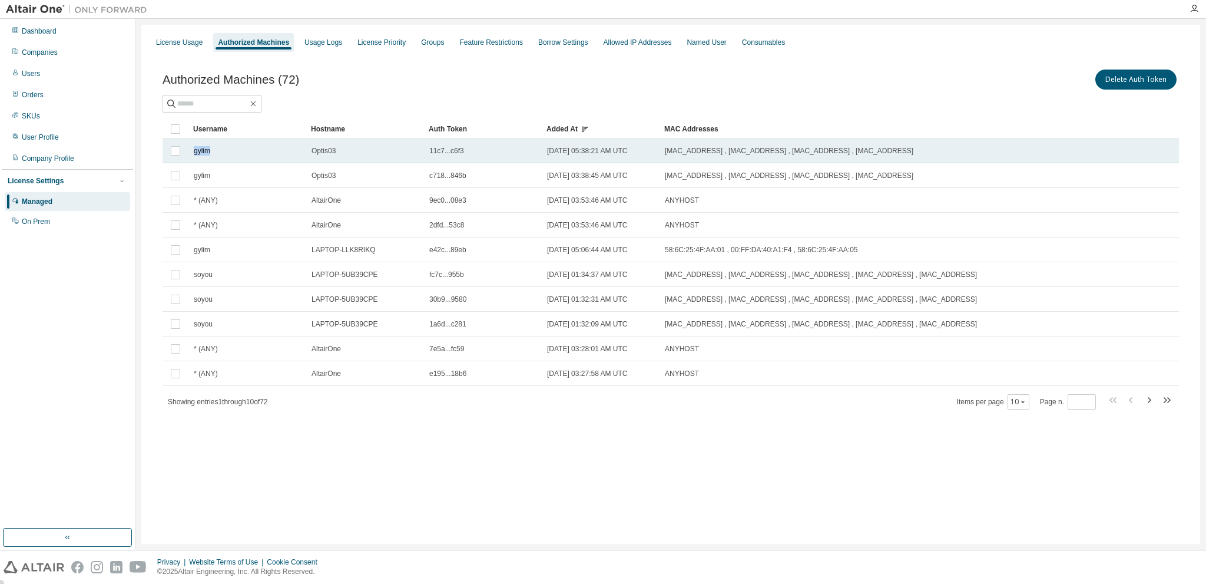
drag, startPoint x: 220, startPoint y: 147, endPoint x: 193, endPoint y: 155, distance: 29.1
click at [193, 155] on td "gylim" at bounding box center [247, 150] width 118 height 25
click at [411, 436] on div "Authorized Machines (72) Delete Auth Token Clear Load Save Save As Field Operat…" at bounding box center [670, 246] width 1045 height 387
click at [356, 423] on div "Authorized Machines (72) Delete Auth Token Clear Load Save Save As Field Operat…" at bounding box center [670, 246] width 1045 height 387
click at [357, 423] on div "Authorized Machines (72) Delete Auth Token Clear Load Save Save As Field Operat…" at bounding box center [670, 246] width 1045 height 387
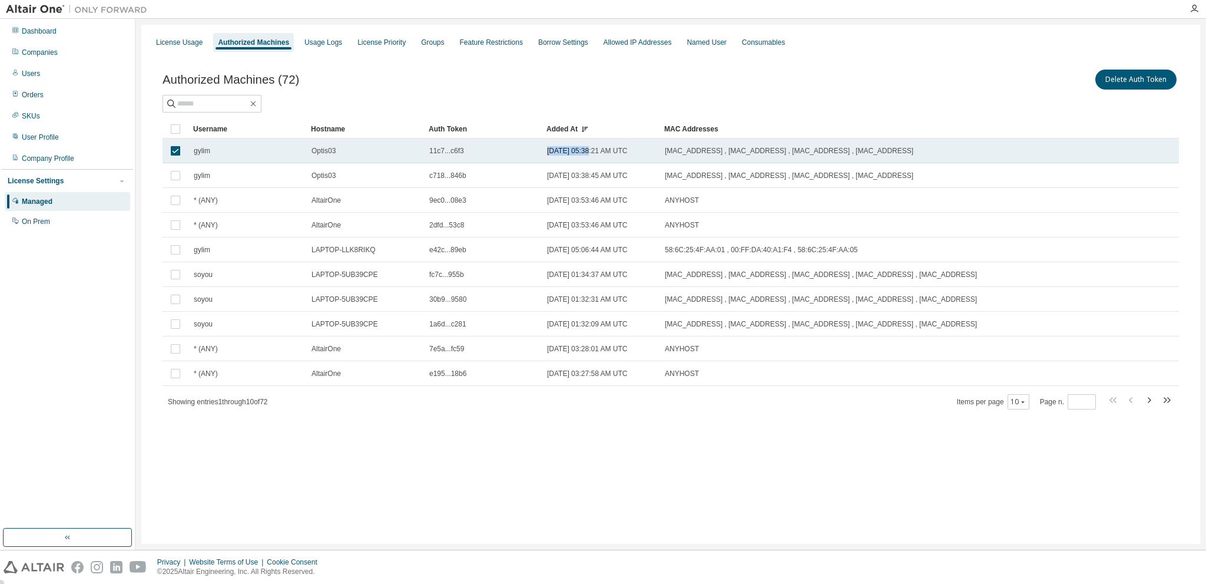
drag, startPoint x: 470, startPoint y: 154, endPoint x: 587, endPoint y: 150, distance: 117.3
click at [587, 150] on tr "gylim Optis03 11c7...c6f3 2025-08-18 05:38:21 AM UTC 68:07:15:87:07:71 , 68:07:…" at bounding box center [671, 150] width 1016 height 25
drag, startPoint x: 216, startPoint y: 151, endPoint x: 191, endPoint y: 155, distance: 25.2
click at [191, 155] on td "gylim" at bounding box center [247, 150] width 118 height 25
drag, startPoint x: 320, startPoint y: 148, endPoint x: 336, endPoint y: 148, distance: 15.9
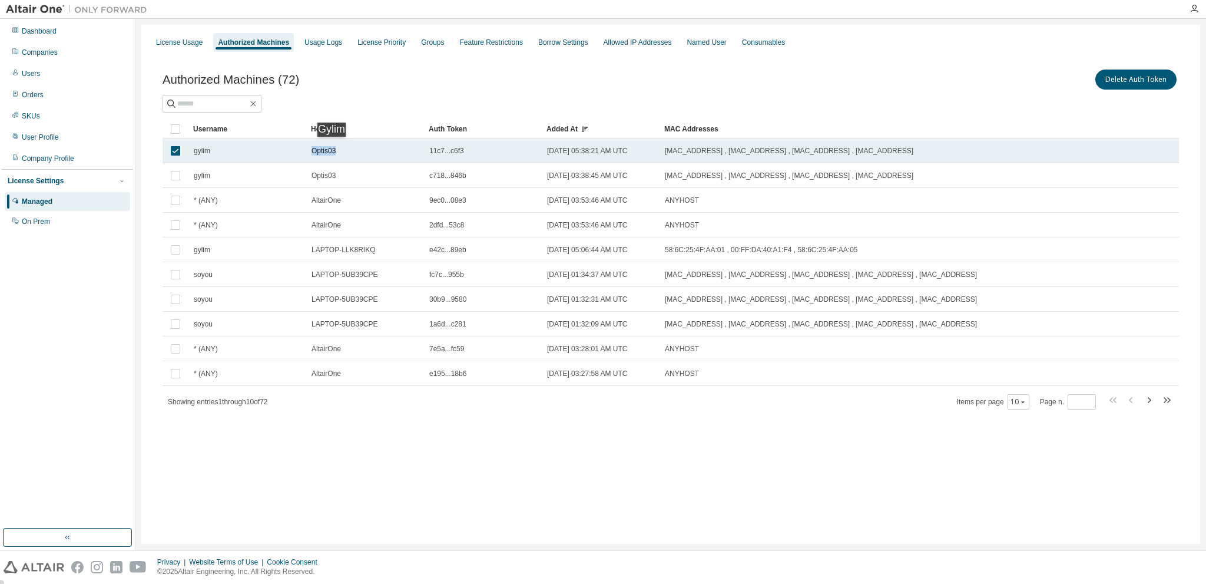
click at [336, 148] on tr "gylim Optis03 11c7...c6f3 2025-08-18 05:38:21 AM UTC 68:07:15:87:07:71 , 68:07:…" at bounding box center [671, 150] width 1016 height 25
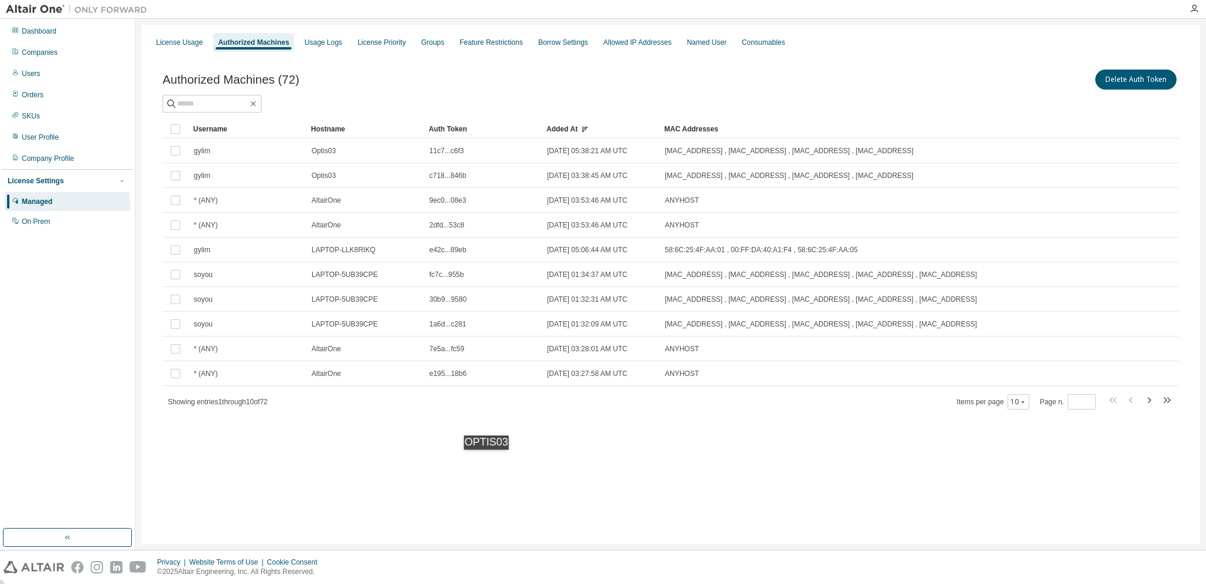
click at [490, 462] on div "License Usage Authorized Machines Usage Logs License Priority Groups Feature Re…" at bounding box center [670, 284] width 1059 height 519
click at [421, 44] on div "Groups" at bounding box center [432, 42] width 23 height 9
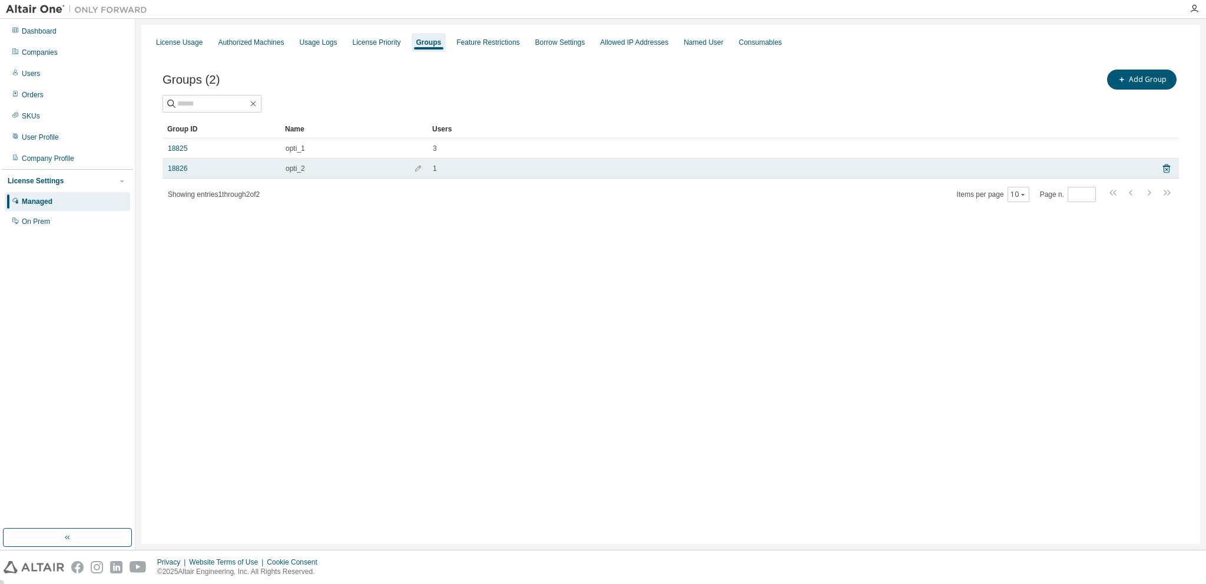
click at [178, 174] on td "18826" at bounding box center [222, 168] width 118 height 20
click at [1163, 167] on icon at bounding box center [1166, 168] width 11 height 14
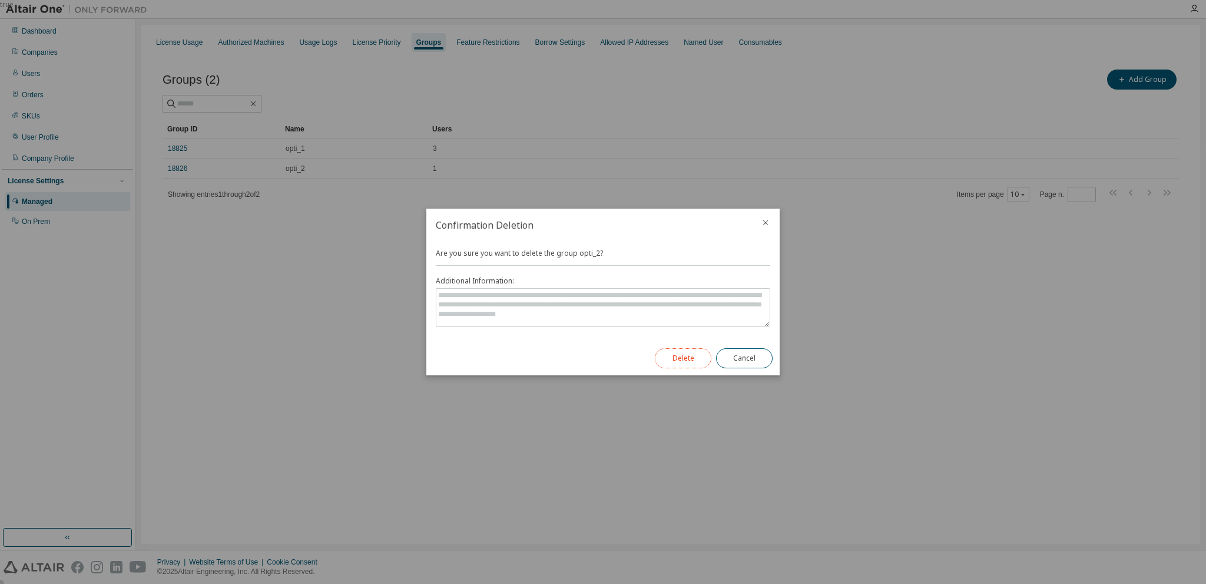
click at [691, 356] on button "Delete" at bounding box center [683, 358] width 57 height 20
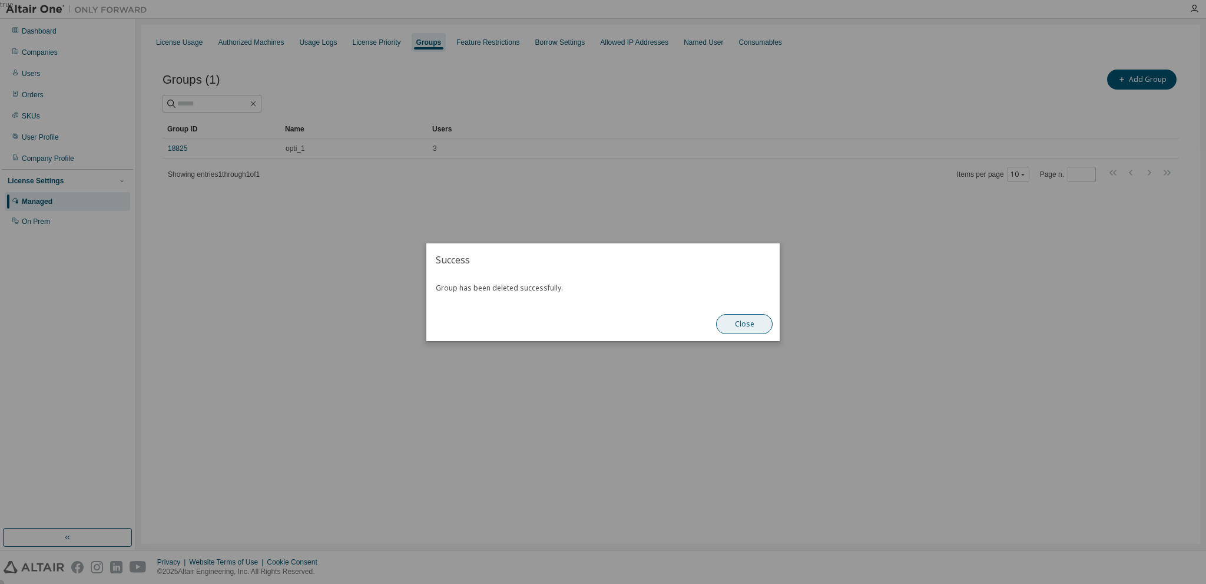
click at [749, 325] on button "Close" at bounding box center [744, 324] width 57 height 20
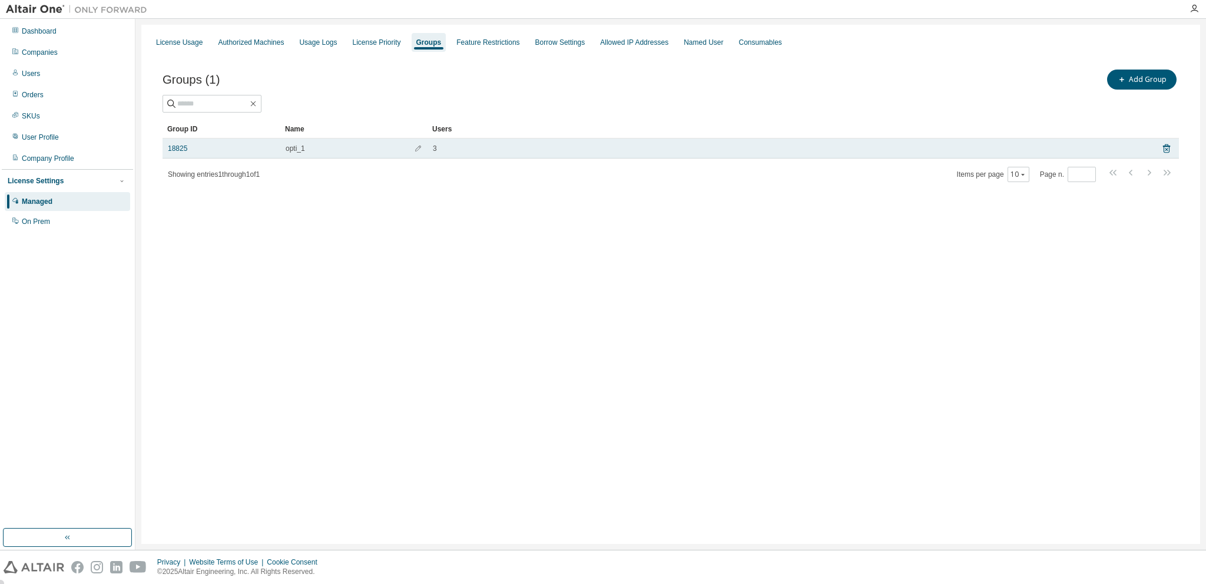
click at [188, 144] on div "18825" at bounding box center [221, 148] width 107 height 9
click at [1165, 148] on icon at bounding box center [1166, 149] width 3 height 3
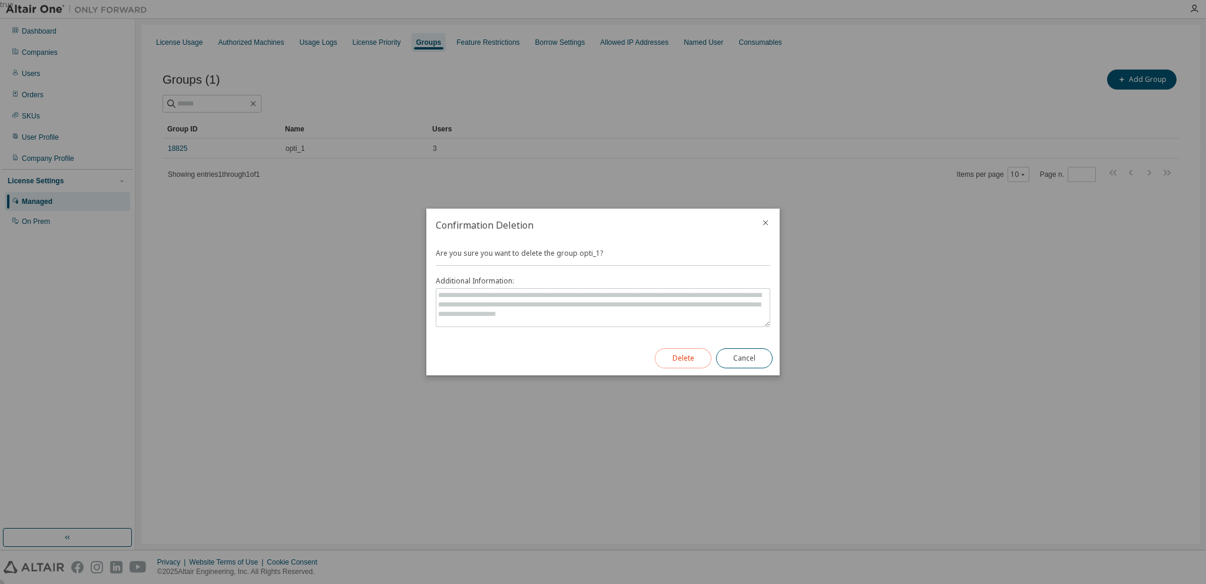
click at [677, 361] on button "Delete" at bounding box center [683, 358] width 57 height 20
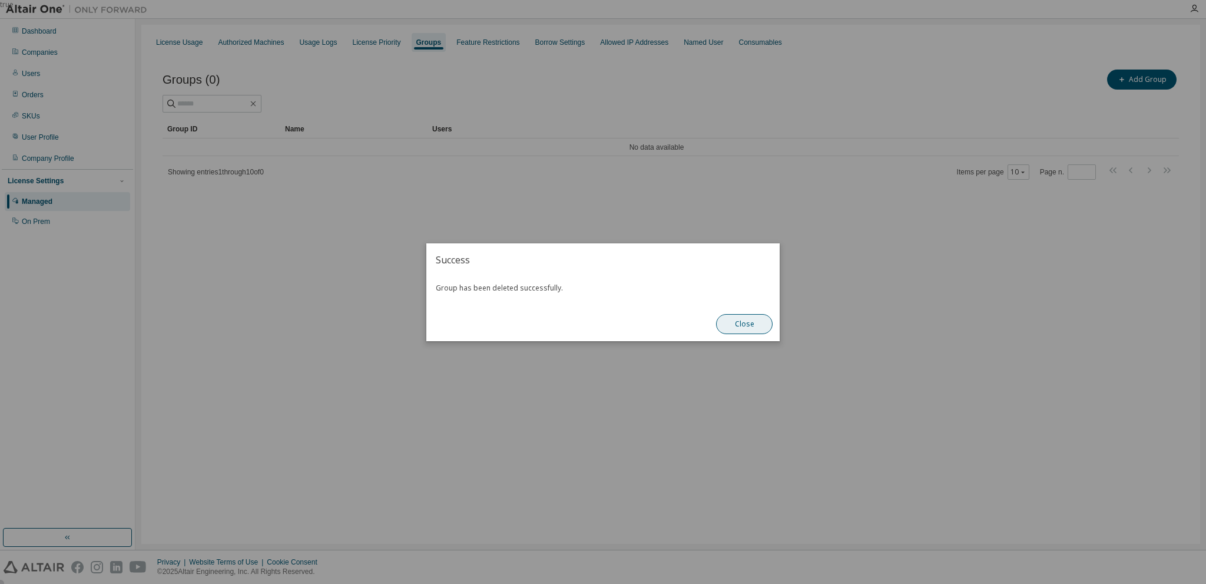
click at [754, 327] on button "Close" at bounding box center [744, 324] width 57 height 20
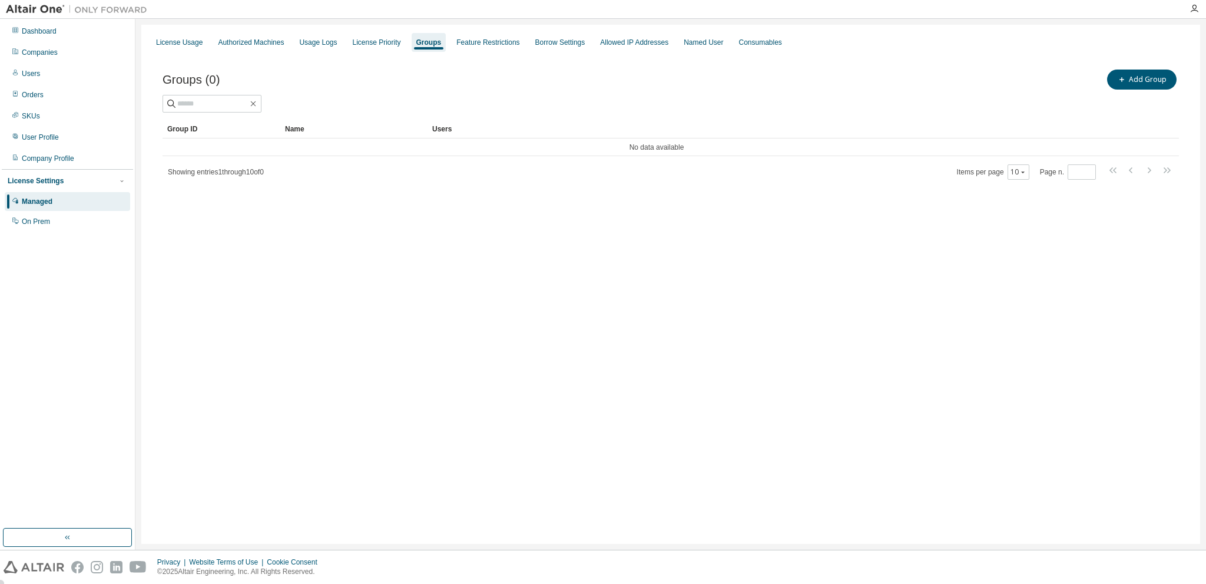
click at [546, 224] on div "License Usage Authorized Machines Usage Logs License Priority Groups Feature Re…" at bounding box center [670, 284] width 1059 height 519
click at [299, 41] on div "Usage Logs" at bounding box center [318, 42] width 38 height 9
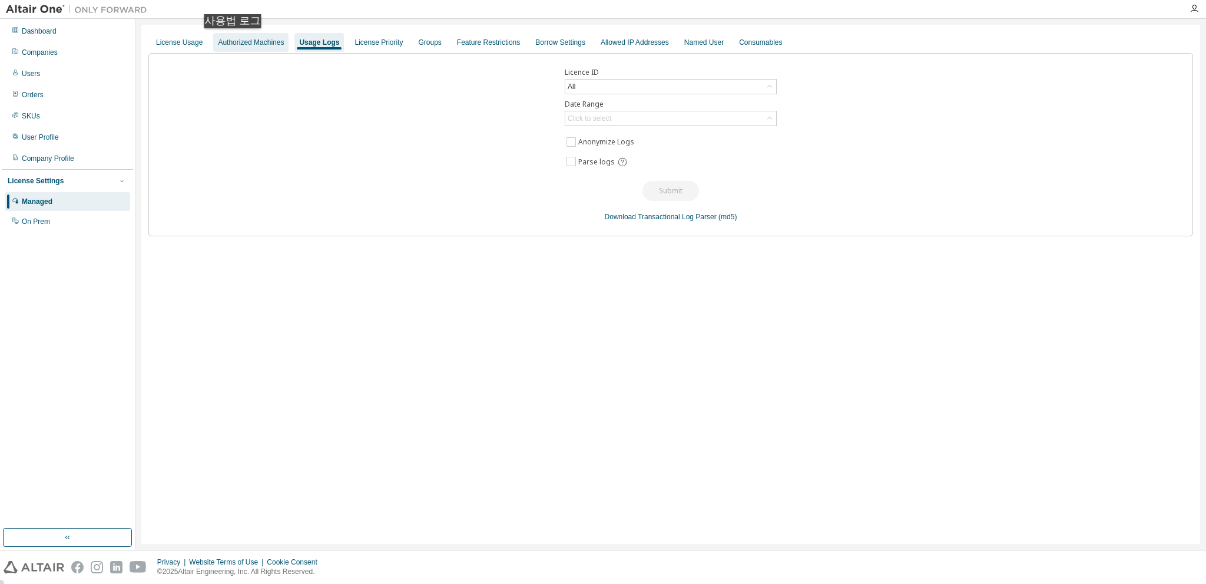
click at [236, 40] on div "Authorized Machines" at bounding box center [251, 42] width 66 height 9
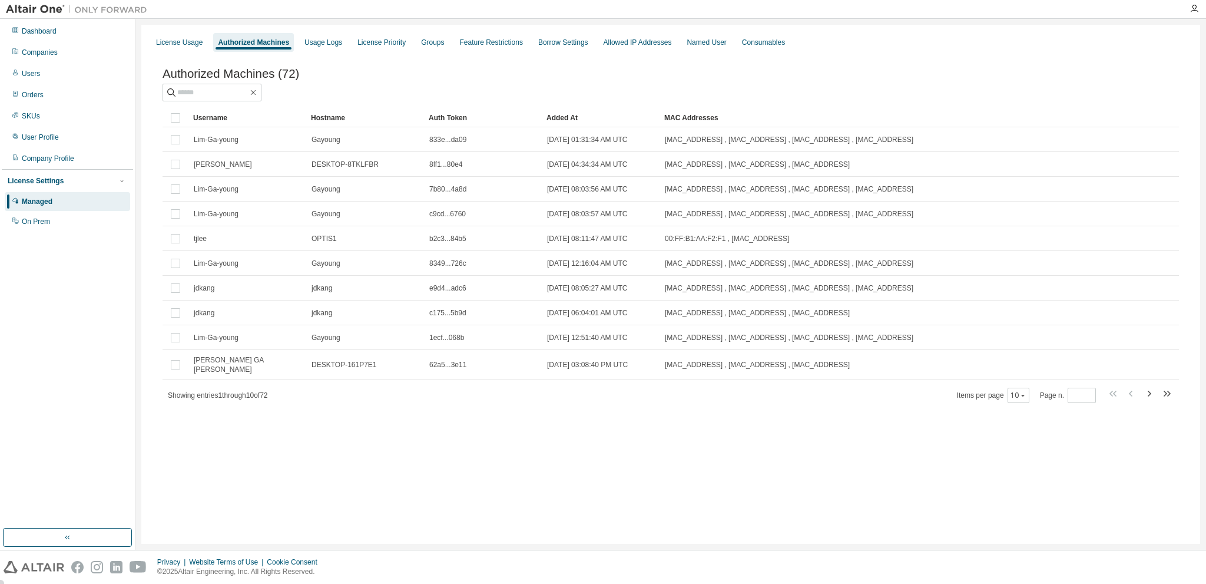
click at [369, 455] on div "License Usage Authorized Machines Usage Logs License Priority Groups Feature Re…" at bounding box center [670, 284] width 1059 height 519
